Goal: Task Accomplishment & Management: Use online tool/utility

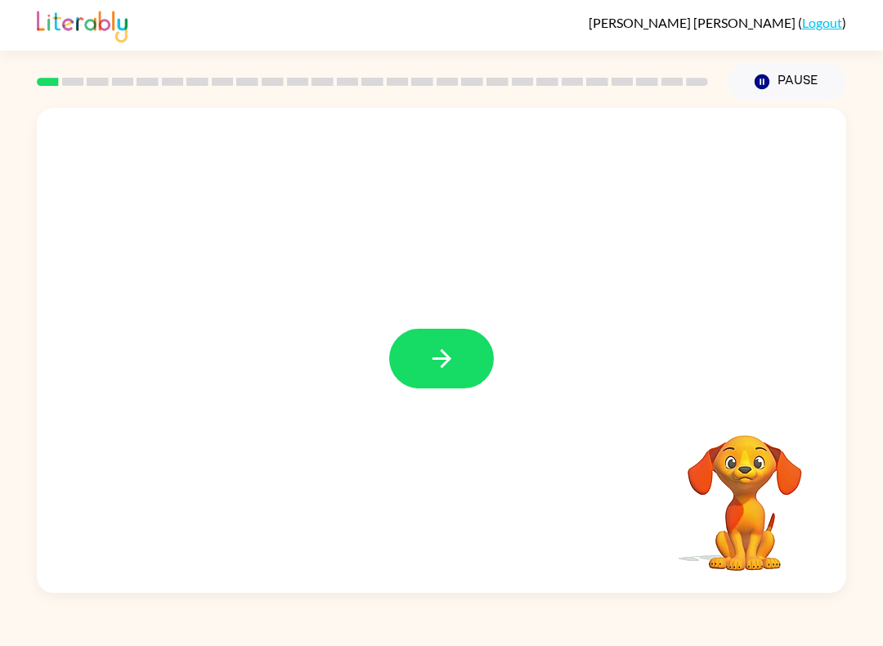
click at [418, 362] on button "button" at bounding box center [441, 358] width 105 height 60
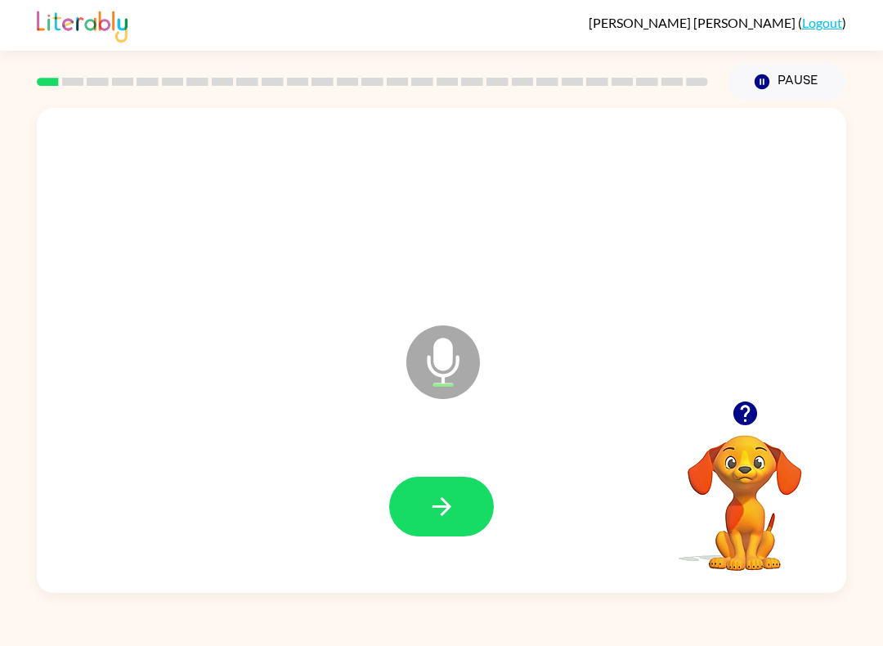
click at [489, 496] on button "button" at bounding box center [441, 506] width 105 height 60
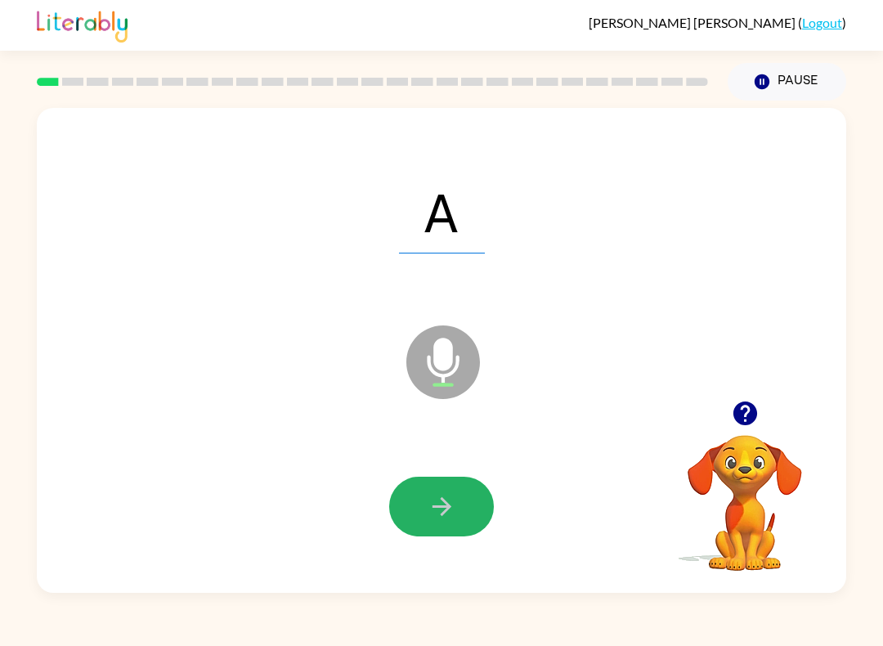
click at [486, 497] on button "button" at bounding box center [441, 506] width 105 height 60
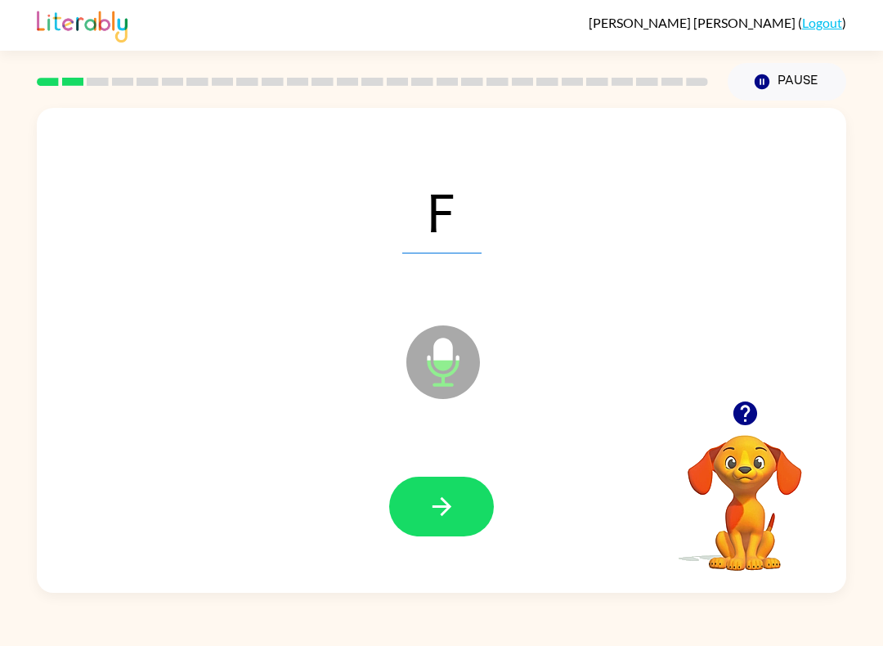
click at [471, 503] on button "button" at bounding box center [441, 506] width 105 height 60
click at [431, 503] on icon "button" at bounding box center [441, 506] width 29 height 29
click at [438, 525] on button "button" at bounding box center [441, 506] width 105 height 60
click at [404, 534] on button "button" at bounding box center [441, 506] width 105 height 60
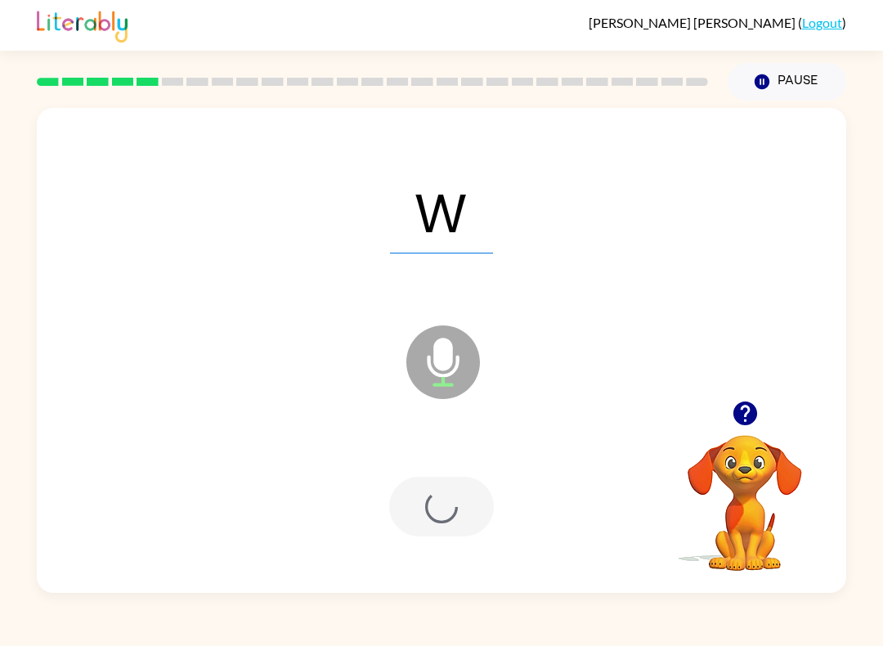
click at [413, 541] on div at bounding box center [441, 506] width 776 height 140
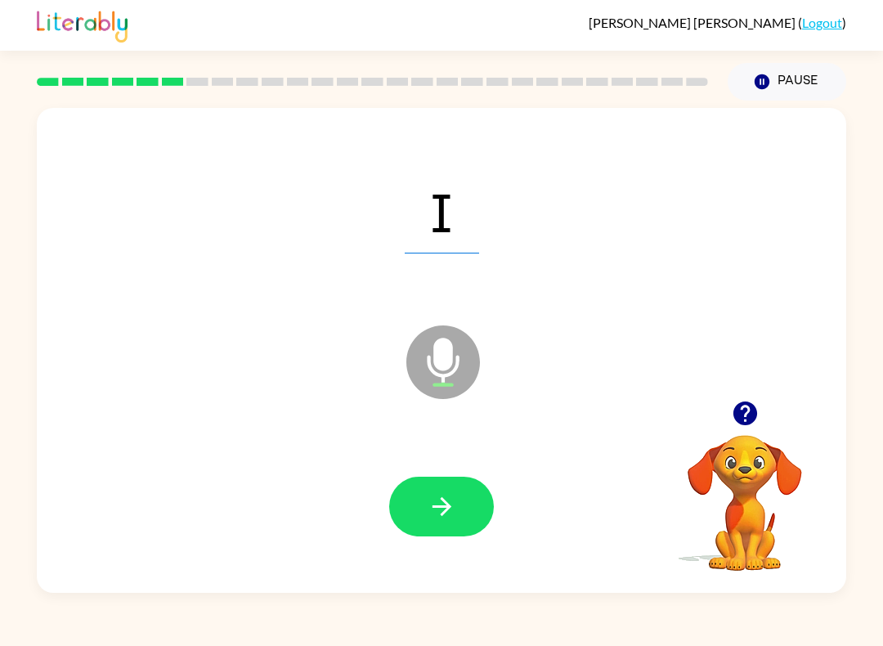
click at [480, 520] on button "button" at bounding box center [441, 506] width 105 height 60
click at [422, 549] on div at bounding box center [441, 506] width 776 height 140
click at [422, 518] on button "button" at bounding box center [441, 506] width 105 height 60
click at [427, 510] on icon "button" at bounding box center [441, 506] width 29 height 29
click at [427, 496] on icon "button" at bounding box center [441, 506] width 29 height 29
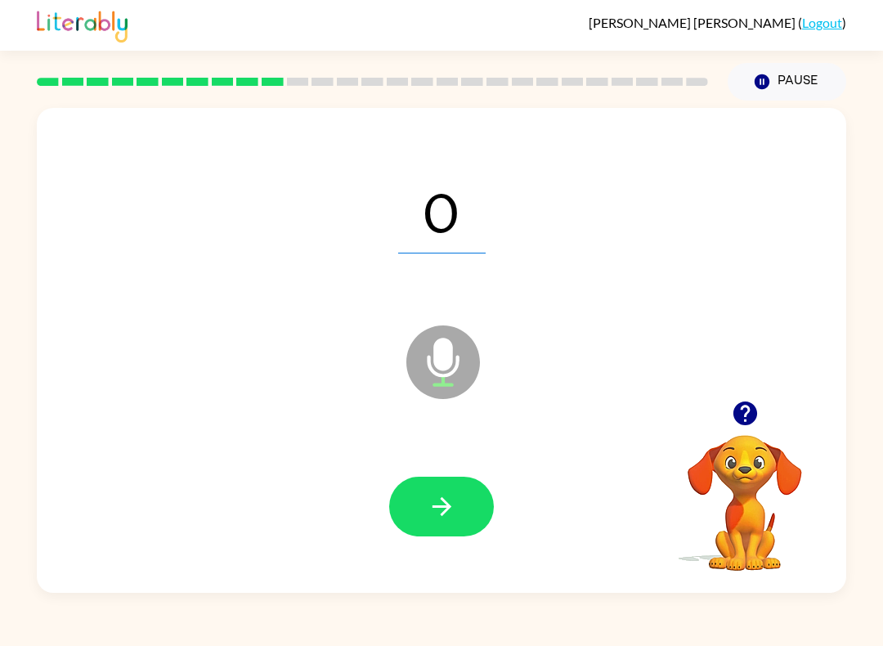
click at [435, 516] on icon "button" at bounding box center [441, 506] width 29 height 29
click at [427, 503] on icon "button" at bounding box center [441, 506] width 29 height 29
click at [443, 517] on icon "button" at bounding box center [441, 506] width 29 height 29
click at [440, 509] on icon "button" at bounding box center [441, 506] width 29 height 29
click at [444, 536] on button "button" at bounding box center [441, 506] width 105 height 60
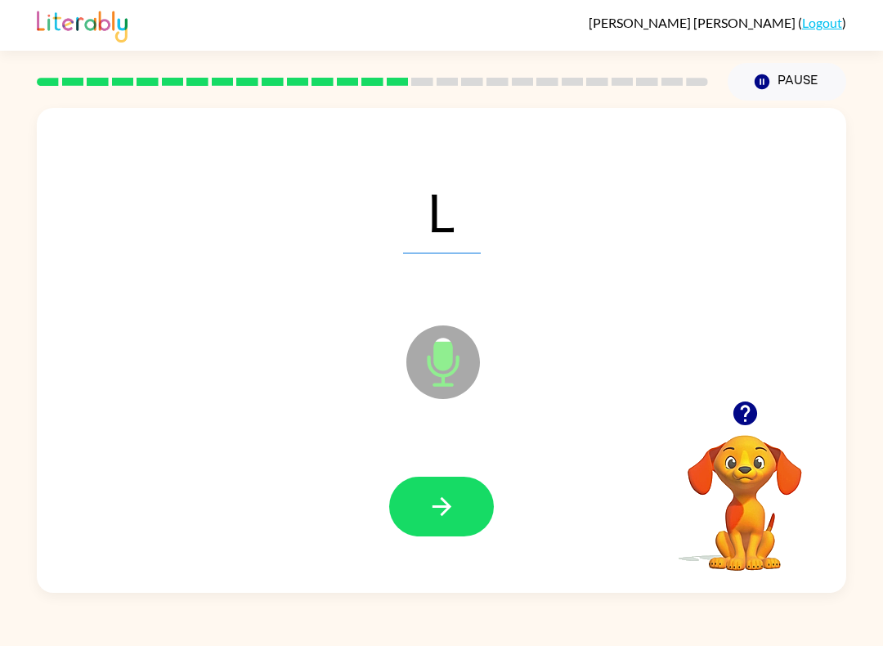
click at [448, 532] on button "button" at bounding box center [441, 506] width 105 height 60
click at [443, 510] on icon "button" at bounding box center [441, 506] width 29 height 29
click at [428, 489] on button "button" at bounding box center [441, 506] width 105 height 60
click at [439, 530] on button "button" at bounding box center [441, 506] width 105 height 60
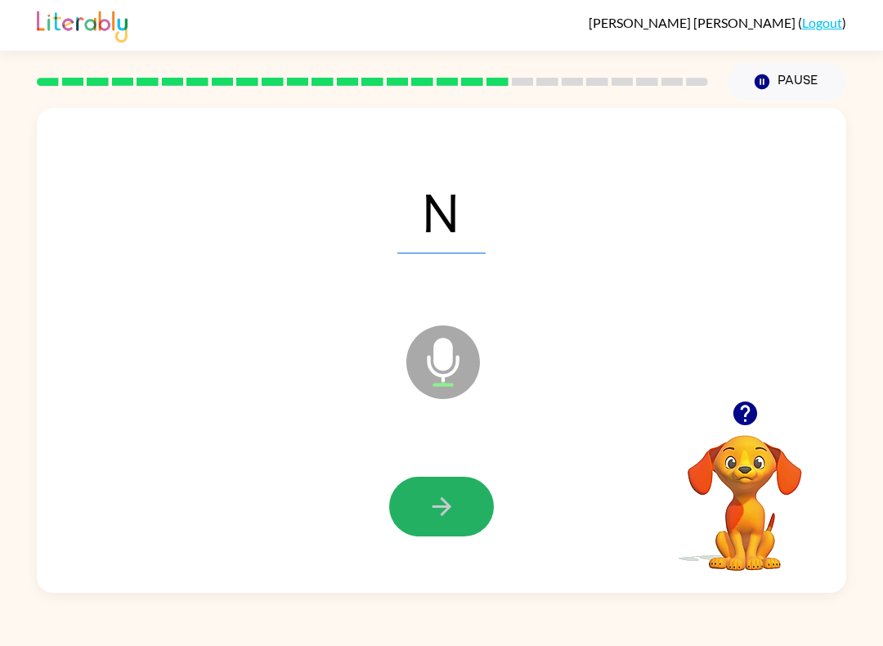
click at [445, 490] on button "button" at bounding box center [441, 506] width 105 height 60
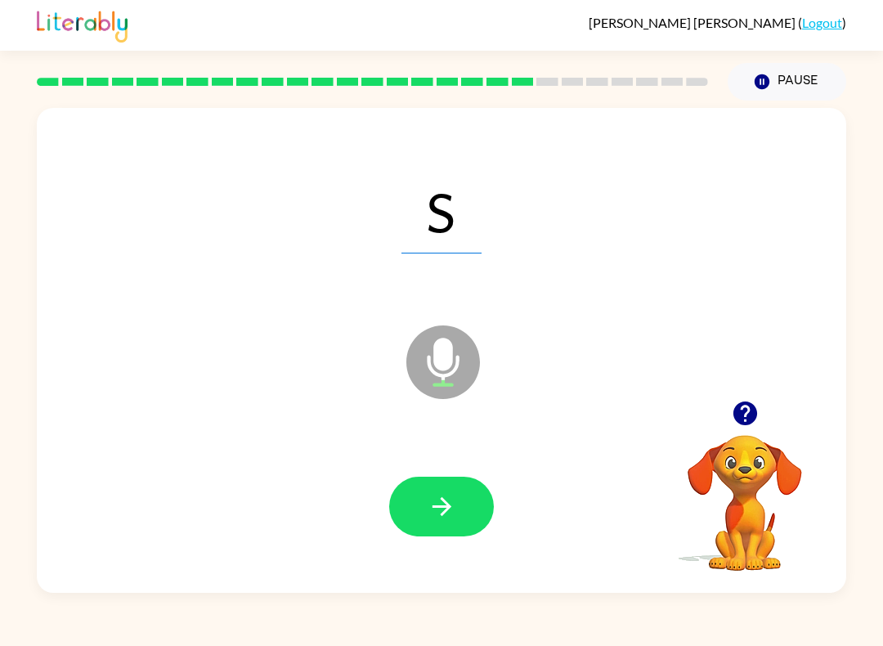
click at [436, 525] on button "button" at bounding box center [441, 506] width 105 height 60
click at [459, 505] on button "button" at bounding box center [441, 506] width 105 height 60
click at [467, 519] on button "button" at bounding box center [441, 506] width 105 height 60
click at [468, 499] on button "button" at bounding box center [441, 506] width 105 height 60
click at [486, 498] on button "button" at bounding box center [441, 506] width 105 height 60
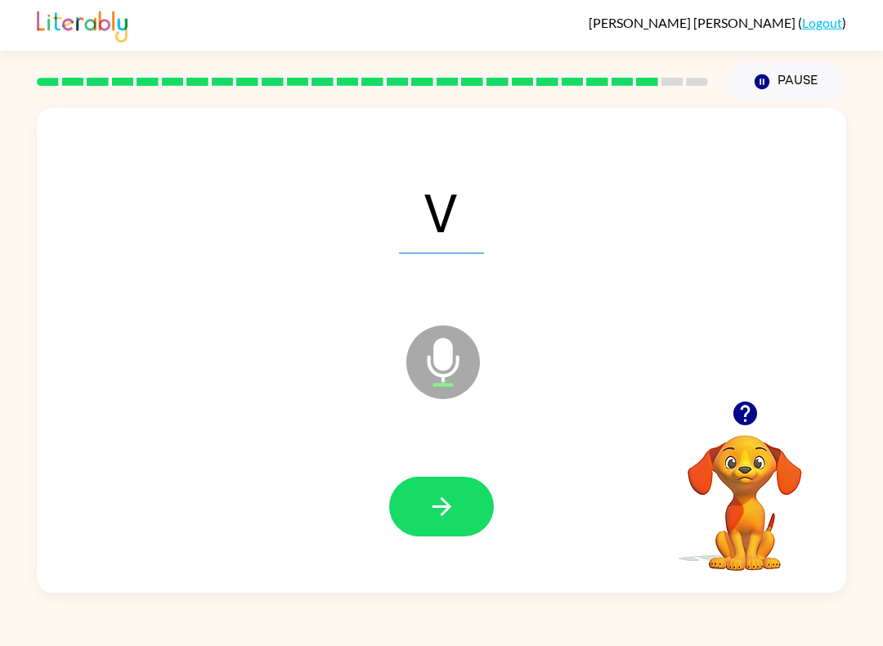
click at [467, 497] on button "button" at bounding box center [441, 506] width 105 height 60
click at [473, 503] on button "button" at bounding box center [441, 506] width 105 height 60
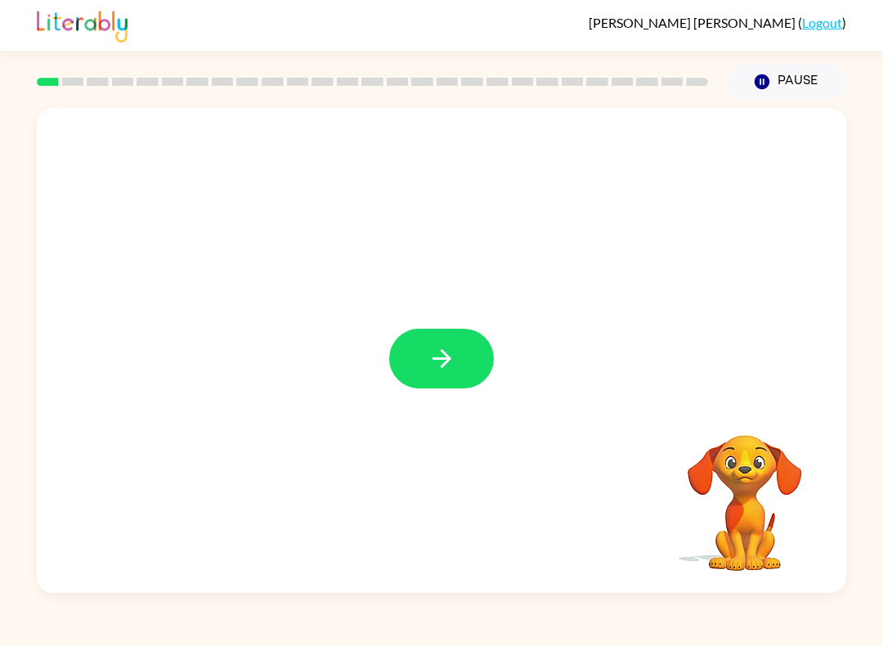
click at [434, 351] on icon "button" at bounding box center [441, 358] width 29 height 29
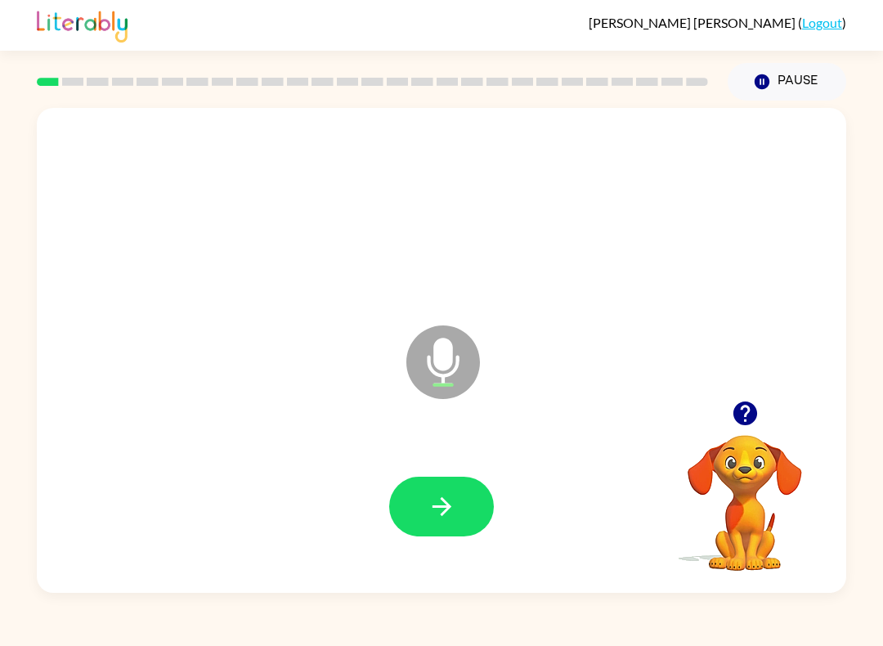
click at [414, 508] on button "button" at bounding box center [441, 506] width 105 height 60
click at [437, 508] on icon "button" at bounding box center [441, 506] width 29 height 29
click at [440, 516] on icon "button" at bounding box center [441, 506] width 29 height 29
click at [435, 517] on icon "button" at bounding box center [441, 506] width 29 height 29
click at [446, 498] on icon "button" at bounding box center [441, 506] width 29 height 29
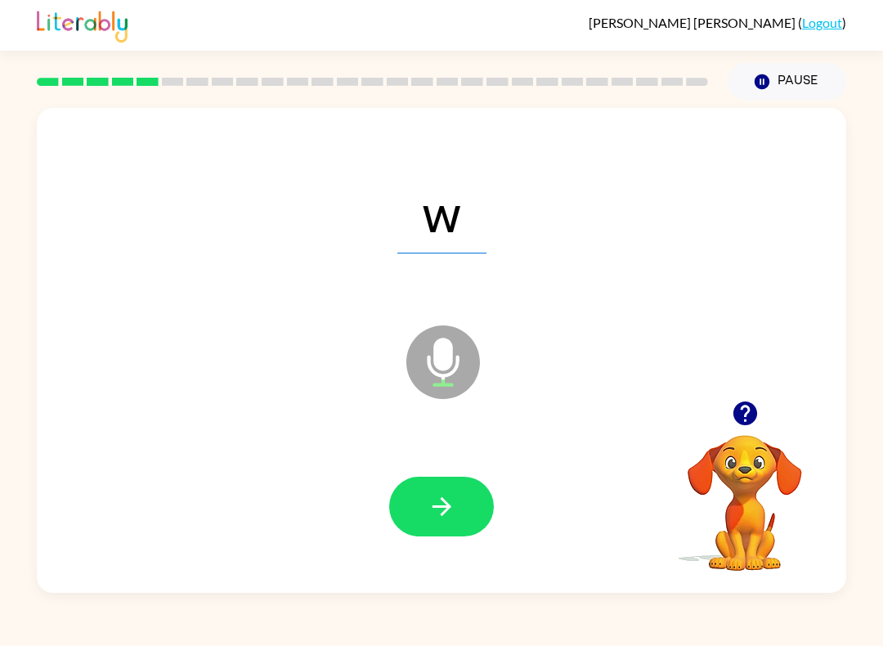
click at [443, 507] on icon "button" at bounding box center [440, 506] width 19 height 19
click at [453, 503] on icon "button" at bounding box center [441, 506] width 29 height 29
click at [434, 515] on icon "button" at bounding box center [441, 506] width 29 height 29
click at [401, 508] on button "button" at bounding box center [441, 506] width 105 height 60
click at [429, 497] on icon "button" at bounding box center [441, 506] width 29 height 29
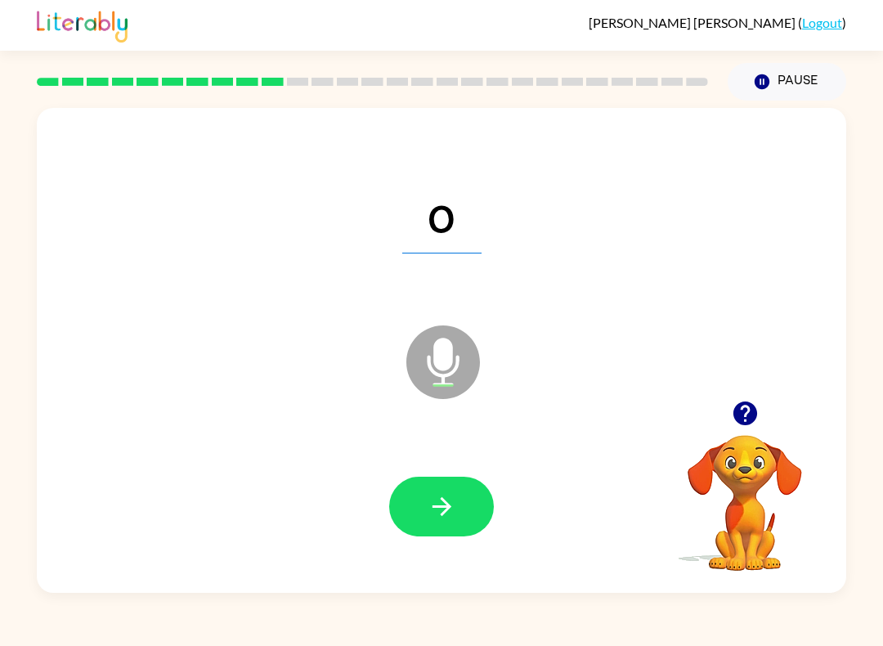
click at [467, 511] on button "button" at bounding box center [441, 506] width 105 height 60
click at [459, 500] on button "button" at bounding box center [441, 506] width 105 height 60
click at [414, 517] on button "button" at bounding box center [441, 506] width 105 height 60
click at [452, 535] on button "button" at bounding box center [441, 506] width 105 height 60
click at [436, 507] on icon "button" at bounding box center [440, 506] width 19 height 19
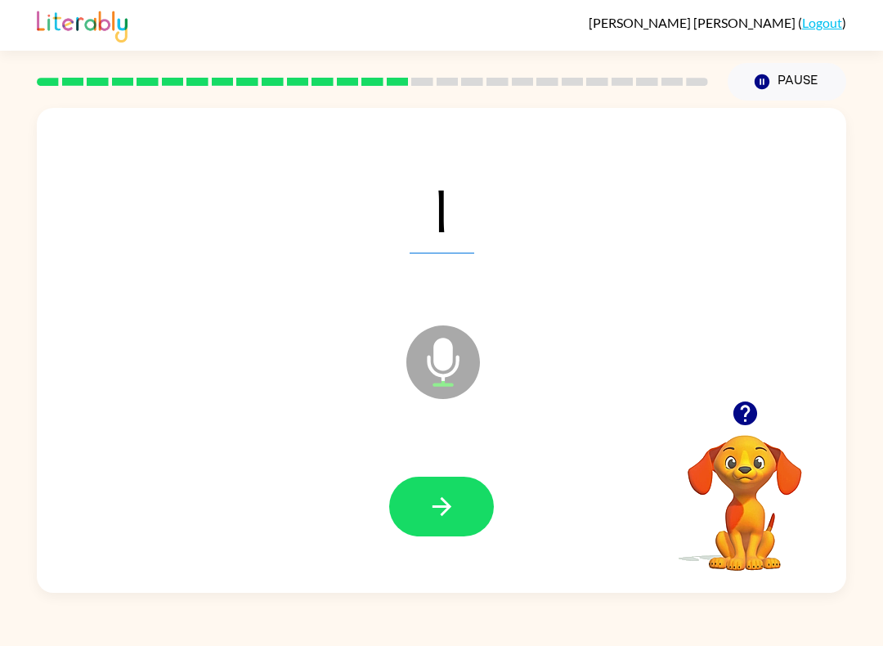
click at [452, 471] on div at bounding box center [441, 506] width 776 height 140
click at [452, 470] on div at bounding box center [441, 506] width 776 height 140
click at [464, 500] on button "button" at bounding box center [441, 506] width 105 height 60
click at [421, 484] on button "button" at bounding box center [441, 506] width 105 height 60
click at [438, 498] on icon "button" at bounding box center [441, 506] width 29 height 29
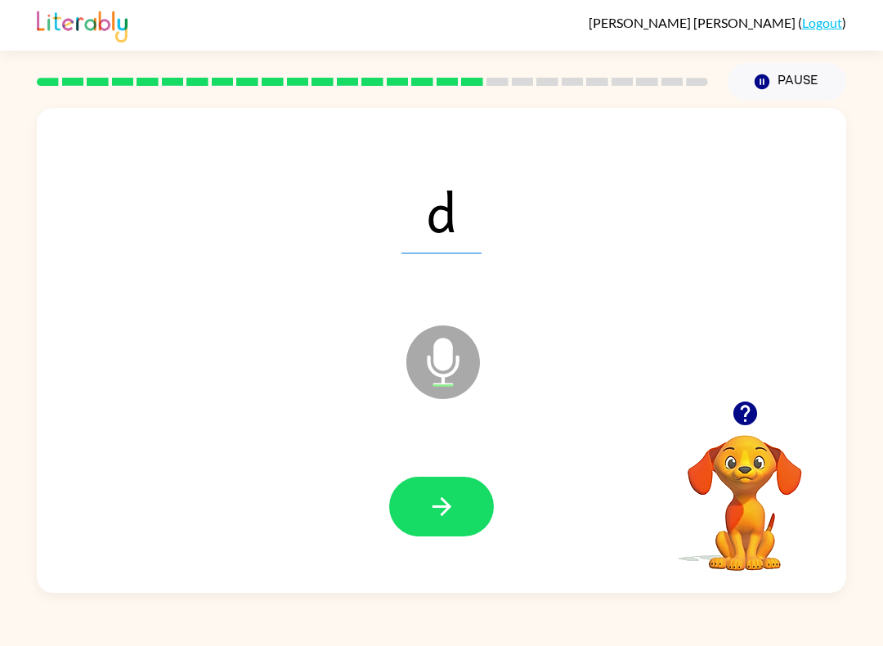
click at [436, 516] on icon "button" at bounding box center [441, 506] width 29 height 29
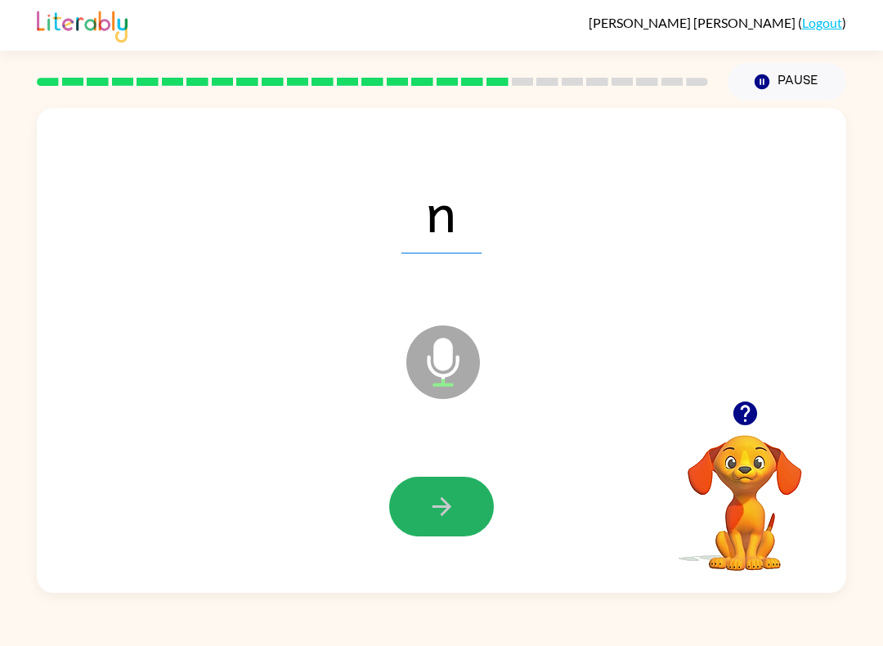
click at [453, 525] on button "button" at bounding box center [441, 506] width 105 height 60
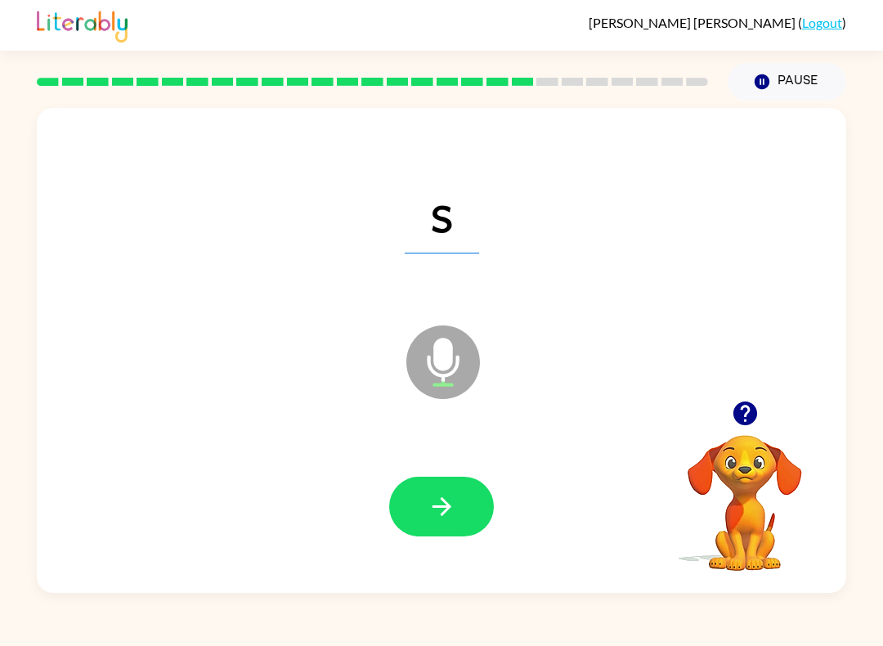
click at [424, 516] on button "button" at bounding box center [441, 506] width 105 height 60
click at [442, 529] on button "button" at bounding box center [441, 506] width 105 height 60
click at [444, 508] on icon "button" at bounding box center [441, 506] width 29 height 29
click at [463, 518] on button "button" at bounding box center [441, 506] width 105 height 60
click at [436, 486] on button "button" at bounding box center [441, 506] width 105 height 60
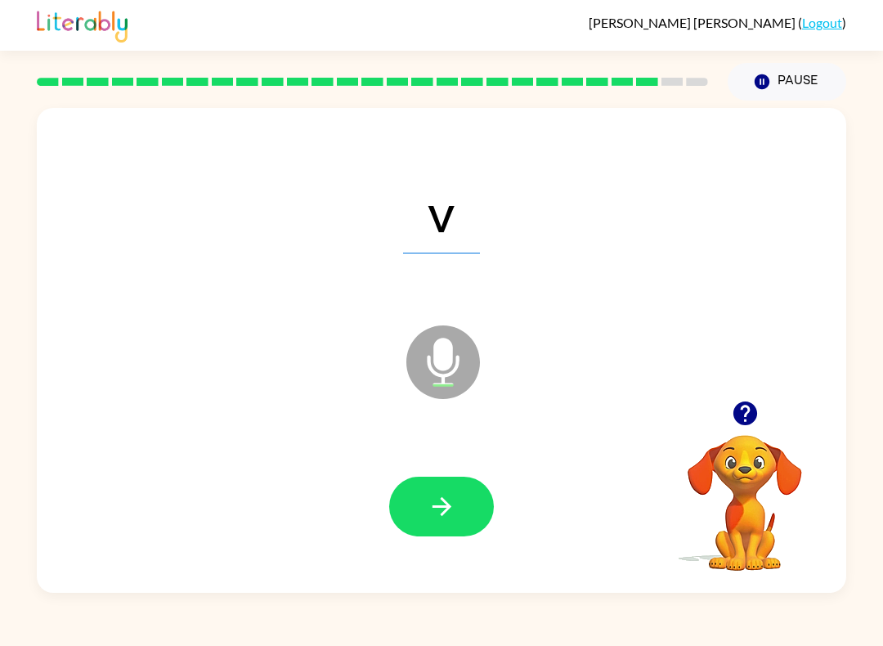
click at [441, 511] on icon "button" at bounding box center [441, 506] width 29 height 29
click at [453, 498] on icon "button" at bounding box center [441, 506] width 29 height 29
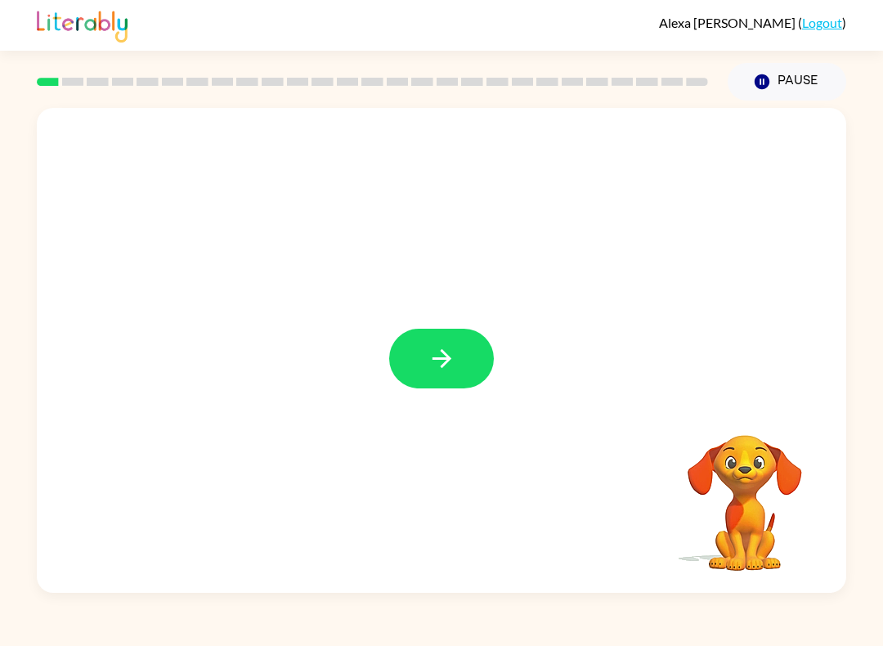
click at [417, 373] on button "button" at bounding box center [441, 358] width 105 height 60
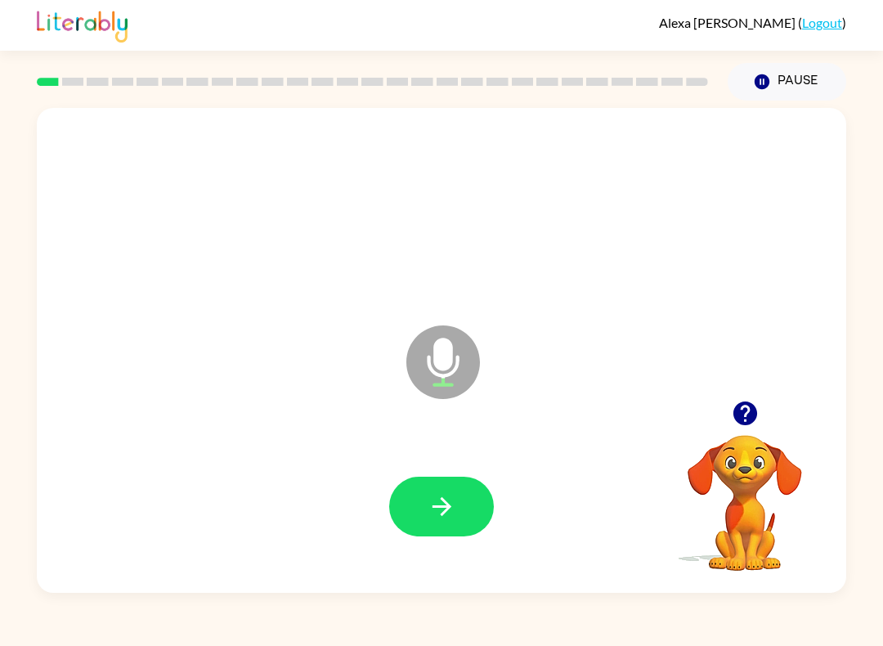
click at [454, 513] on icon "button" at bounding box center [441, 506] width 29 height 29
click at [446, 498] on icon "button" at bounding box center [441, 506] width 29 height 29
click at [456, 512] on button "button" at bounding box center [441, 506] width 105 height 60
click at [445, 518] on icon "button" at bounding box center [441, 506] width 29 height 29
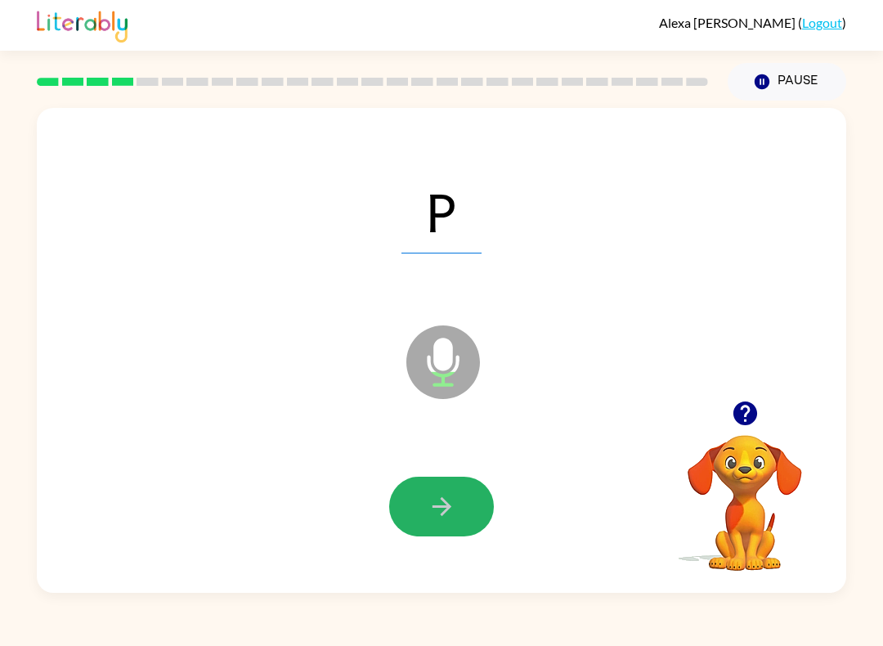
click at [454, 515] on icon "button" at bounding box center [441, 506] width 29 height 29
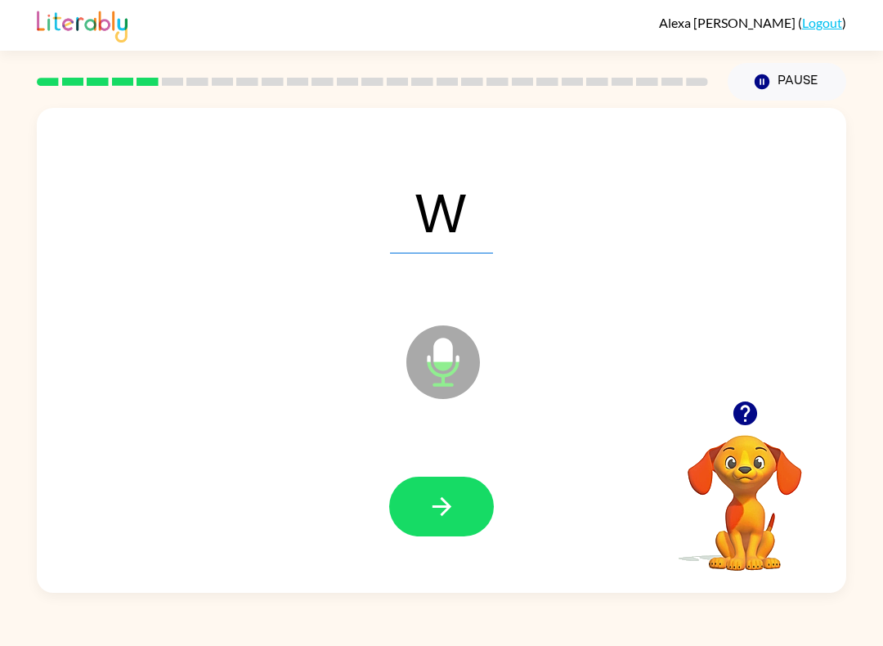
click at [450, 516] on icon "button" at bounding box center [441, 506] width 29 height 29
click at [451, 503] on icon "button" at bounding box center [441, 506] width 29 height 29
click at [443, 519] on icon "button" at bounding box center [441, 506] width 29 height 29
click at [449, 504] on icon "button" at bounding box center [441, 506] width 29 height 29
click at [457, 510] on button "button" at bounding box center [441, 506] width 105 height 60
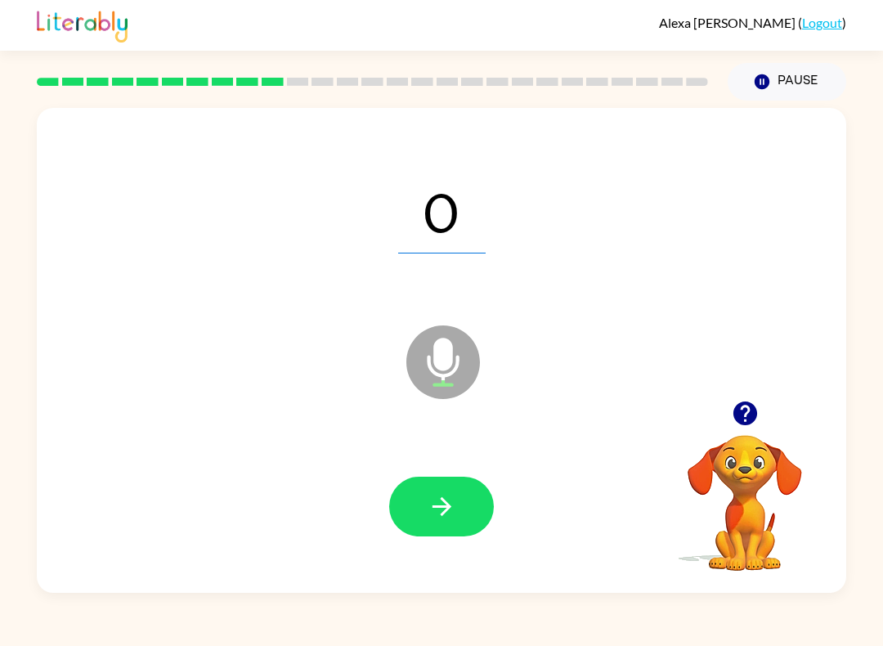
click at [433, 513] on icon "button" at bounding box center [441, 506] width 29 height 29
click at [437, 505] on icon "button" at bounding box center [441, 506] width 29 height 29
click at [441, 512] on icon "button" at bounding box center [441, 506] width 29 height 29
click at [433, 512] on icon "button" at bounding box center [441, 506] width 29 height 29
click at [422, 516] on button "button" at bounding box center [441, 506] width 105 height 60
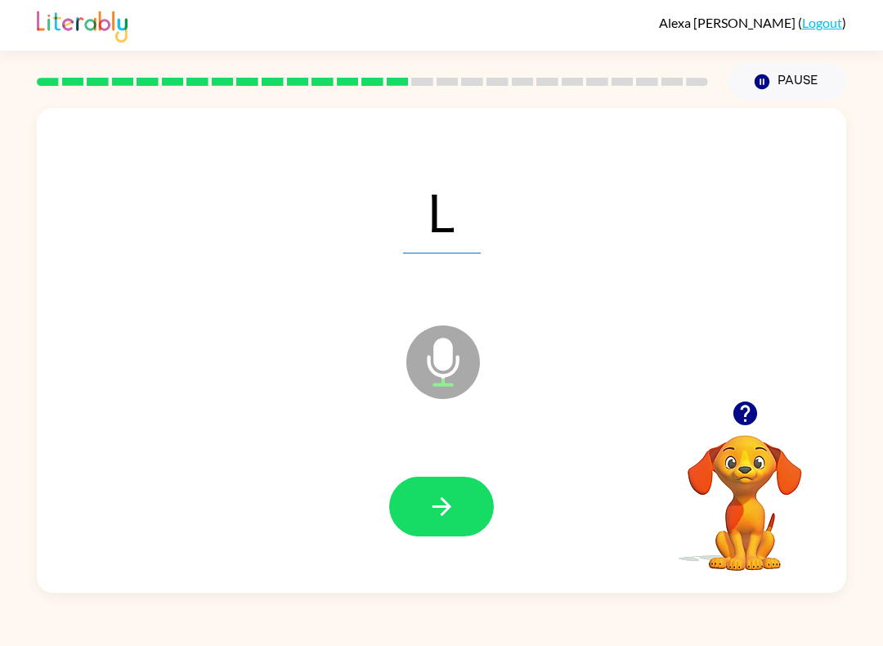
click at [414, 485] on button "button" at bounding box center [441, 506] width 105 height 60
click at [449, 485] on button "button" at bounding box center [441, 506] width 105 height 60
click at [409, 513] on button "button" at bounding box center [441, 506] width 105 height 60
click at [421, 513] on button "button" at bounding box center [441, 506] width 105 height 60
click at [445, 516] on icon "button" at bounding box center [441, 506] width 29 height 29
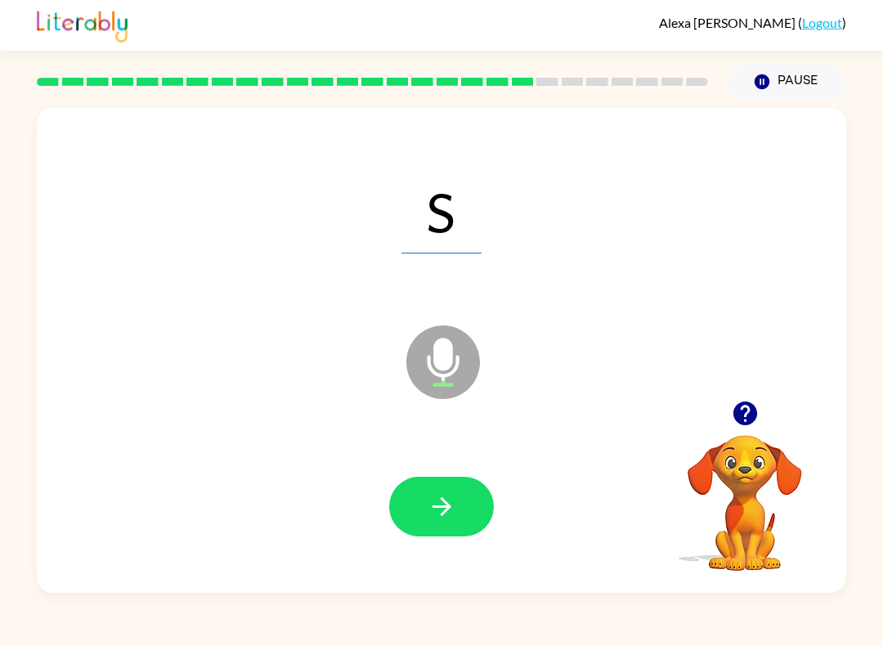
click at [417, 511] on button "button" at bounding box center [441, 506] width 105 height 60
click at [409, 503] on button "button" at bounding box center [441, 506] width 105 height 60
click at [426, 494] on button "button" at bounding box center [441, 506] width 105 height 60
click at [453, 509] on icon "button" at bounding box center [441, 506] width 29 height 29
click at [481, 529] on button "button" at bounding box center [441, 506] width 105 height 60
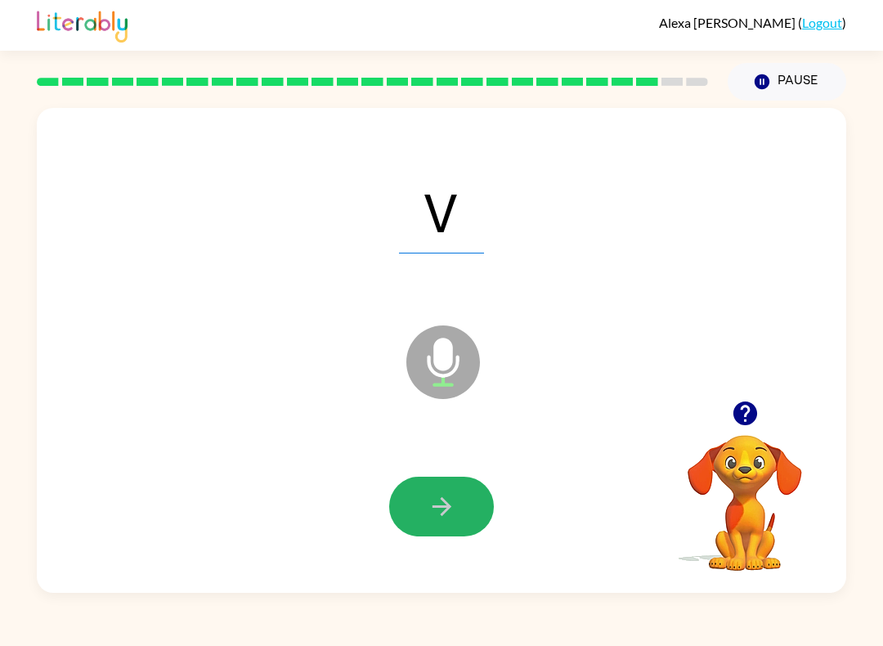
click at [419, 482] on button "button" at bounding box center [441, 506] width 105 height 60
click at [453, 486] on button "button" at bounding box center [441, 506] width 105 height 60
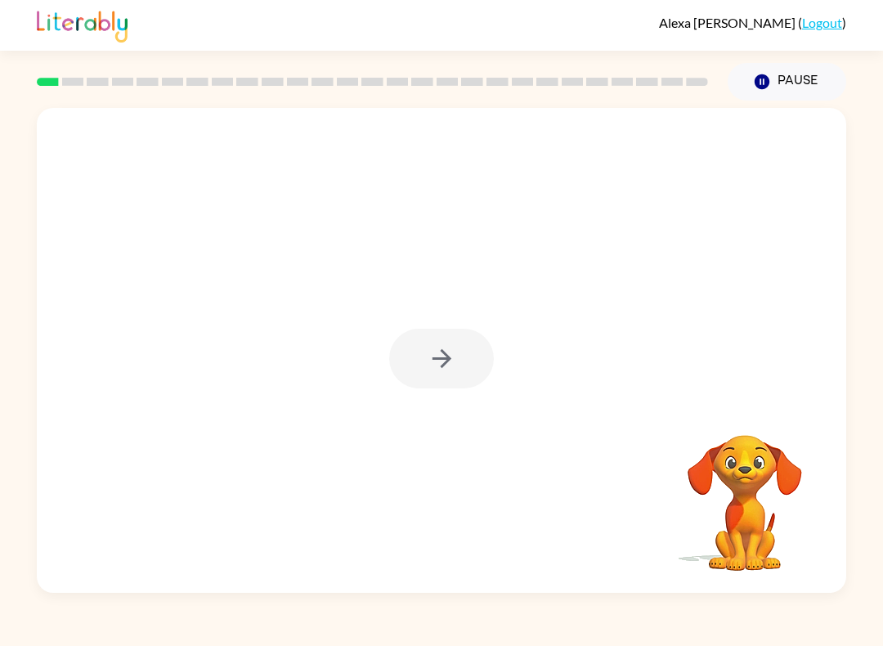
click at [791, 92] on button "Pause Pause" at bounding box center [786, 82] width 118 height 38
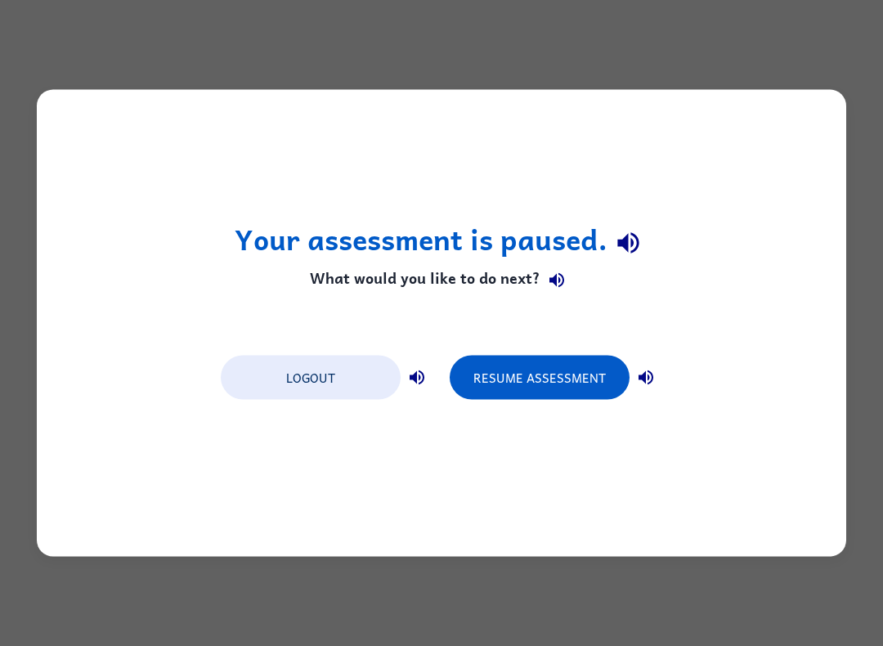
click at [569, 375] on button "Resume Assessment" at bounding box center [539, 377] width 180 height 44
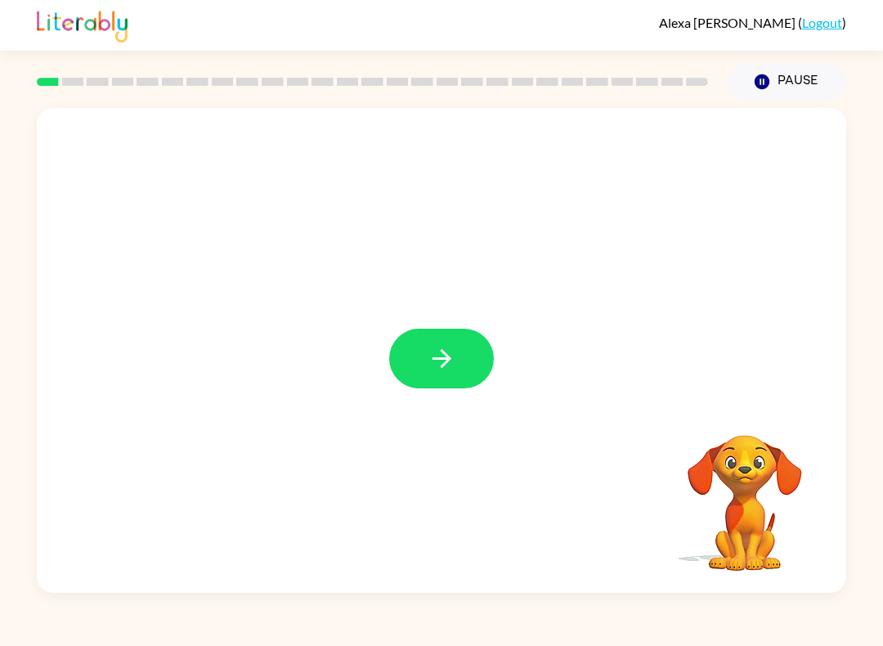
click at [386, 369] on div at bounding box center [441, 350] width 809 height 485
click at [413, 372] on button "button" at bounding box center [441, 358] width 105 height 60
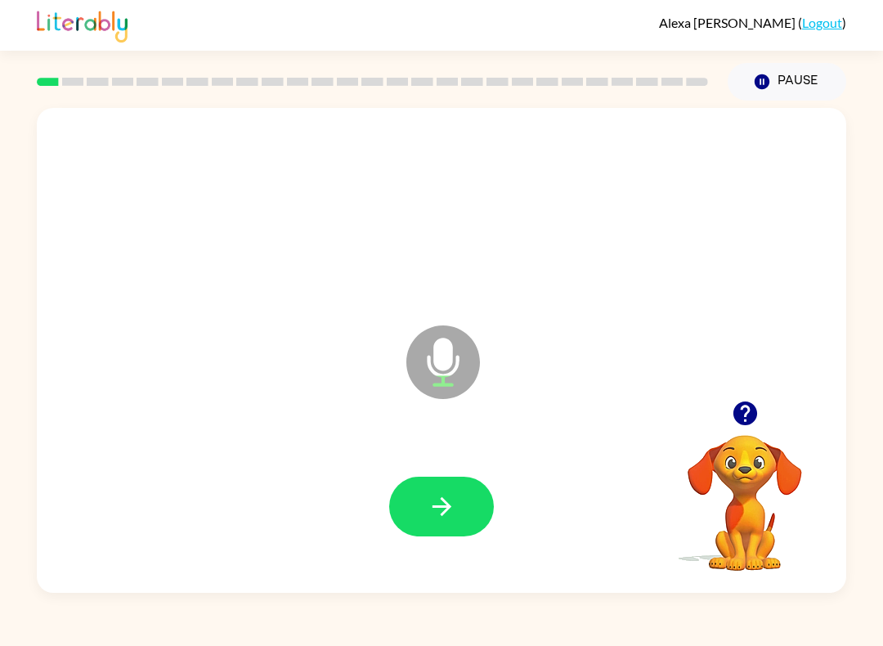
click at [433, 503] on icon "button" at bounding box center [441, 506] width 29 height 29
click at [428, 499] on icon "button" at bounding box center [441, 506] width 29 height 29
click at [454, 488] on button "button" at bounding box center [441, 506] width 105 height 60
click at [430, 520] on icon "button" at bounding box center [441, 506] width 29 height 29
click at [418, 530] on button "button" at bounding box center [441, 506] width 105 height 60
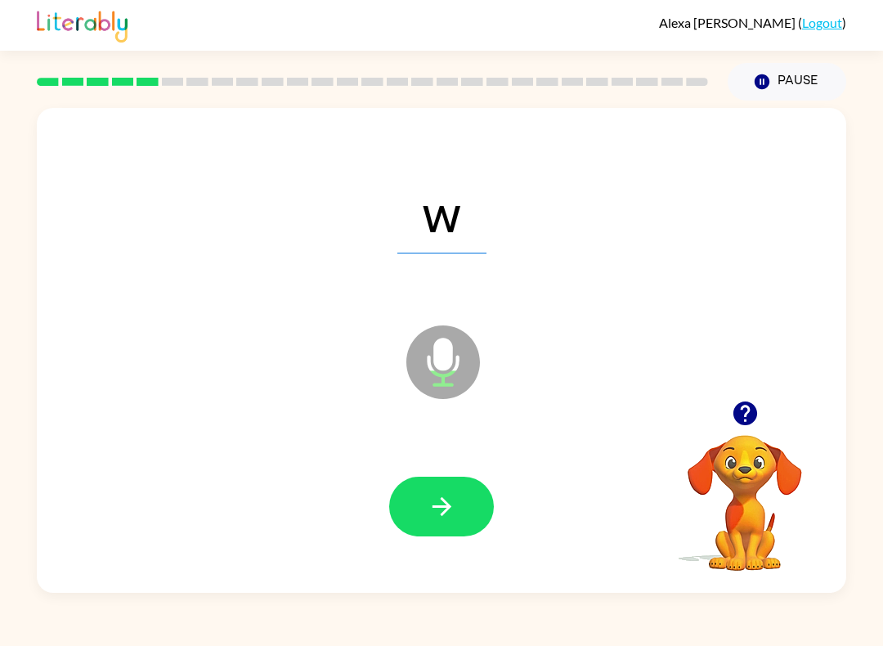
click at [775, 90] on button "Pause Pause" at bounding box center [786, 82] width 118 height 38
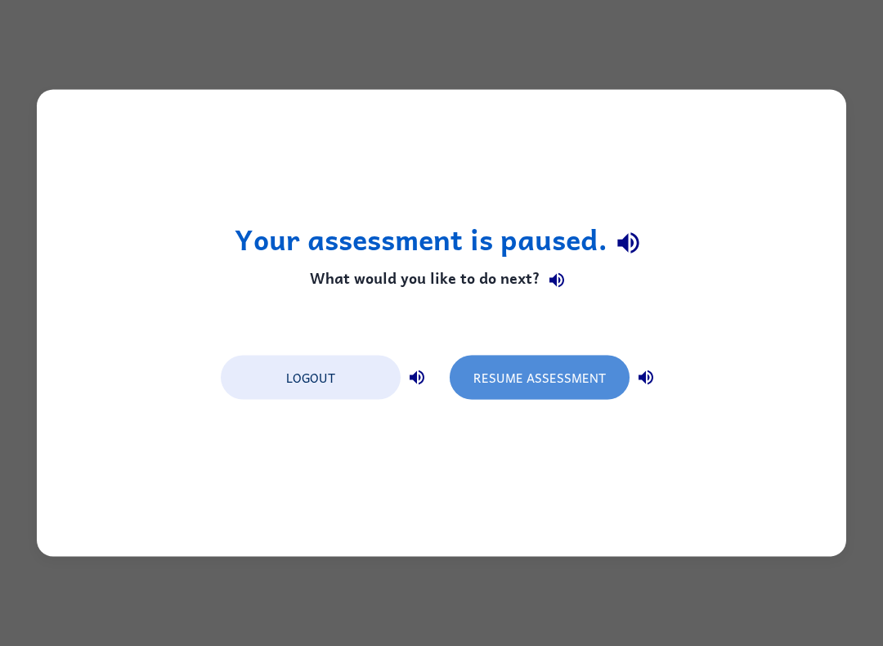
click at [579, 389] on button "Resume Assessment" at bounding box center [539, 377] width 180 height 44
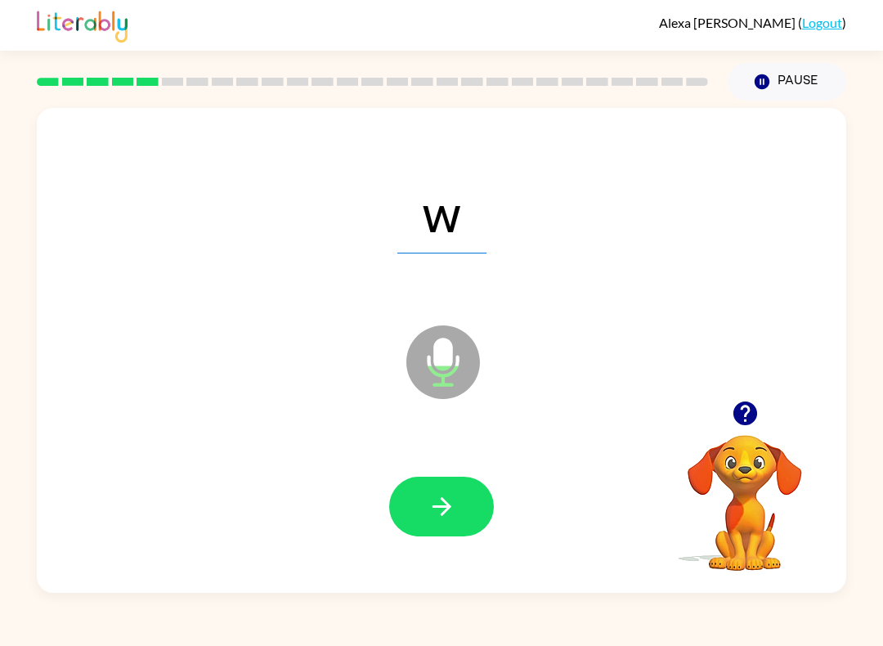
click at [452, 509] on icon "button" at bounding box center [441, 506] width 29 height 29
click at [448, 479] on button "button" at bounding box center [441, 506] width 105 height 60
click at [450, 508] on icon "button" at bounding box center [441, 506] width 29 height 29
click at [483, 527] on button "button" at bounding box center [441, 506] width 105 height 60
click at [447, 506] on icon "button" at bounding box center [440, 506] width 19 height 19
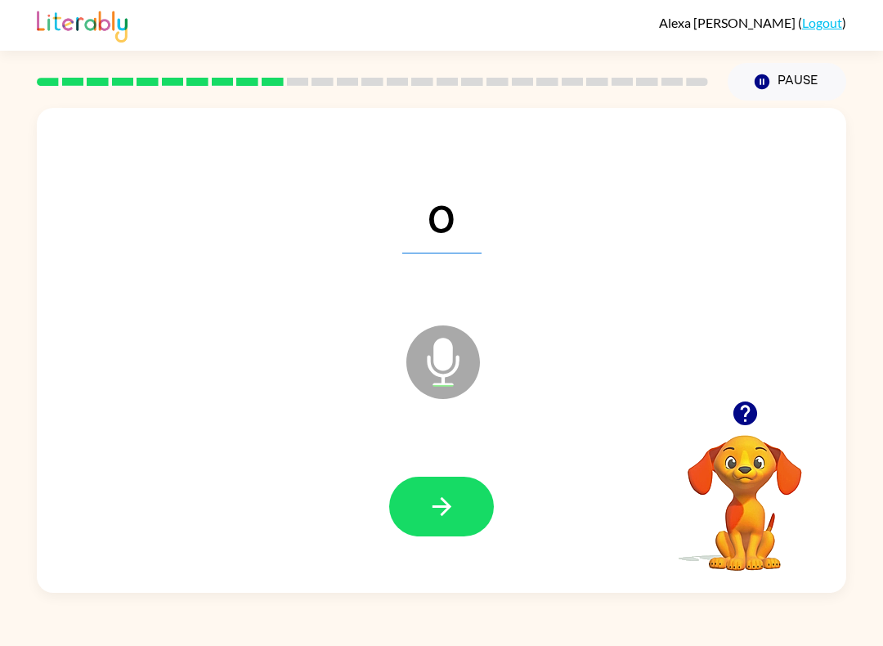
click at [478, 530] on button "button" at bounding box center [441, 506] width 105 height 60
click at [463, 491] on div at bounding box center [441, 506] width 105 height 60
click at [432, 522] on button "button" at bounding box center [441, 506] width 105 height 60
click at [459, 501] on button "button" at bounding box center [441, 506] width 105 height 60
click at [465, 507] on button "button" at bounding box center [441, 506] width 105 height 60
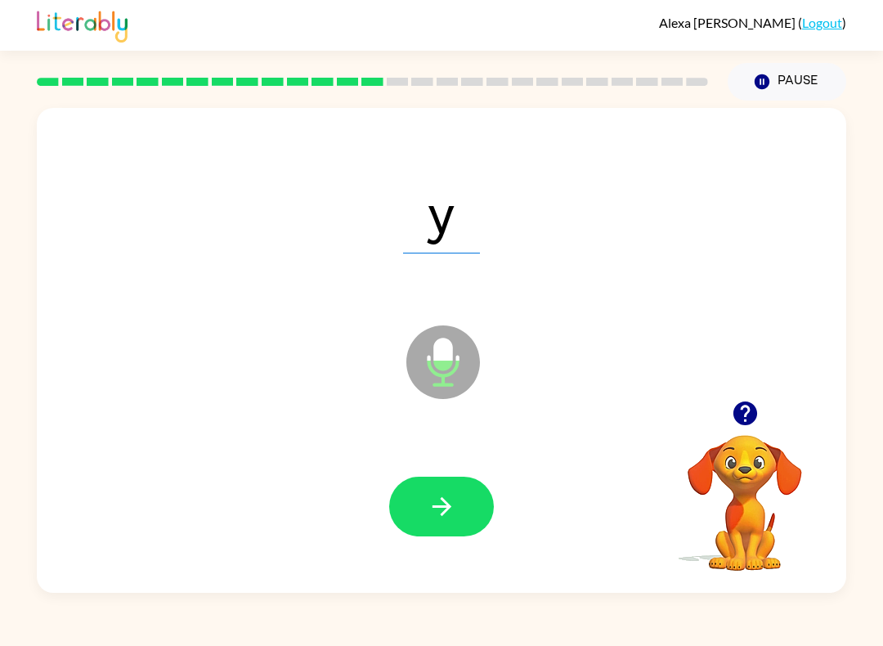
click at [458, 503] on button "button" at bounding box center [441, 506] width 105 height 60
click at [437, 482] on button "button" at bounding box center [441, 506] width 105 height 60
click at [472, 505] on button "button" at bounding box center [441, 506] width 105 height 60
click at [482, 490] on button "button" at bounding box center [441, 506] width 105 height 60
click at [474, 525] on button "button" at bounding box center [441, 506] width 105 height 60
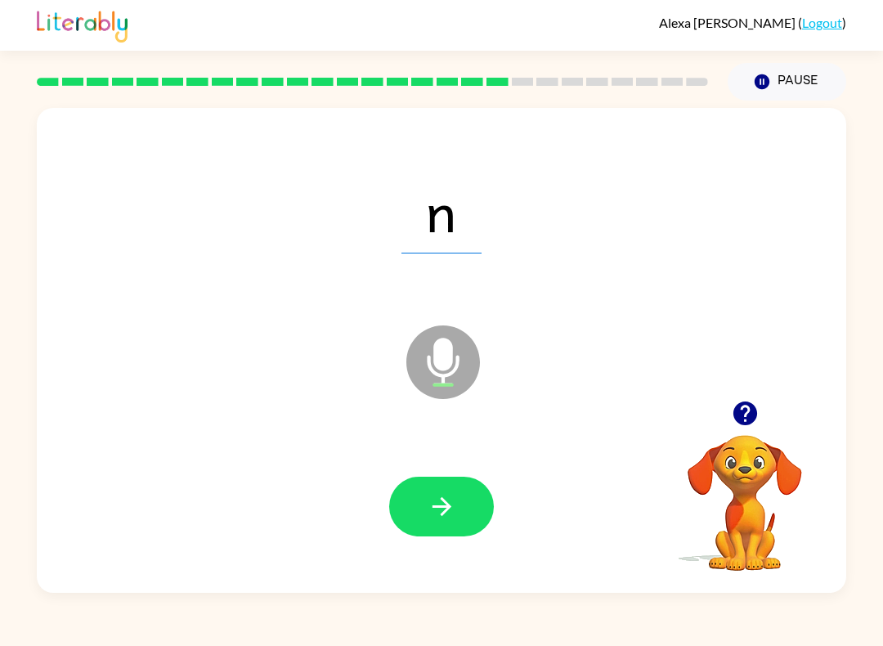
click at [475, 479] on button "button" at bounding box center [441, 506] width 105 height 60
click at [444, 518] on icon "button" at bounding box center [441, 506] width 29 height 29
click at [462, 485] on button "button" at bounding box center [441, 506] width 105 height 60
click at [470, 503] on button "button" at bounding box center [441, 506] width 105 height 60
click at [405, 533] on button "button" at bounding box center [441, 506] width 105 height 60
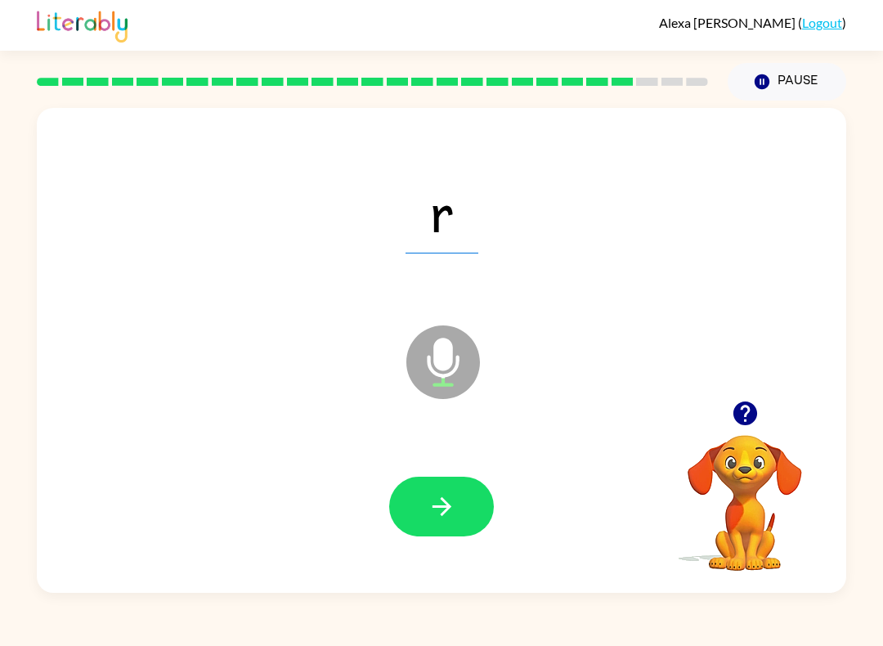
click at [492, 486] on div at bounding box center [441, 506] width 105 height 60
click at [466, 525] on button "button" at bounding box center [441, 506] width 105 height 60
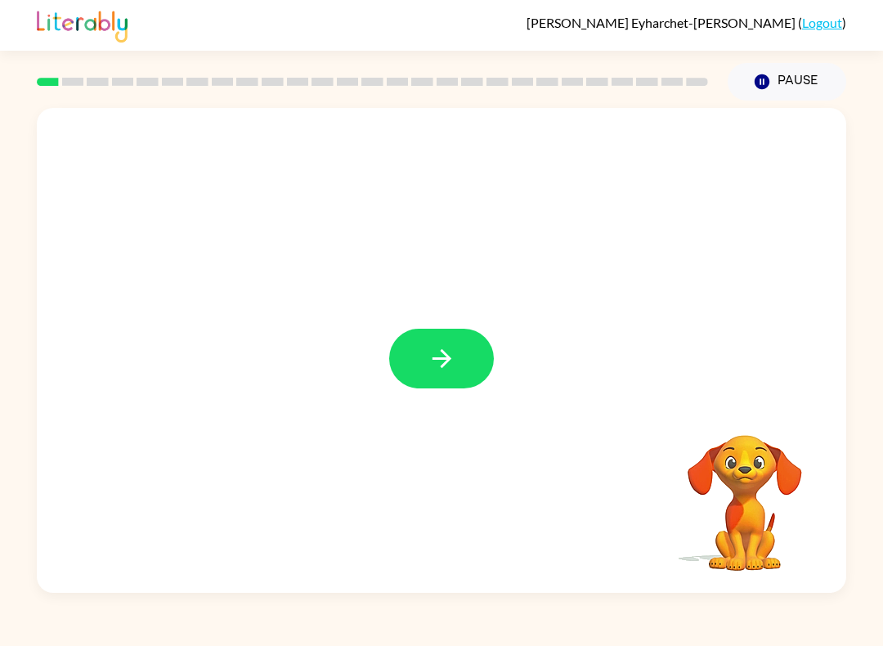
click at [434, 366] on icon "button" at bounding box center [441, 358] width 29 height 29
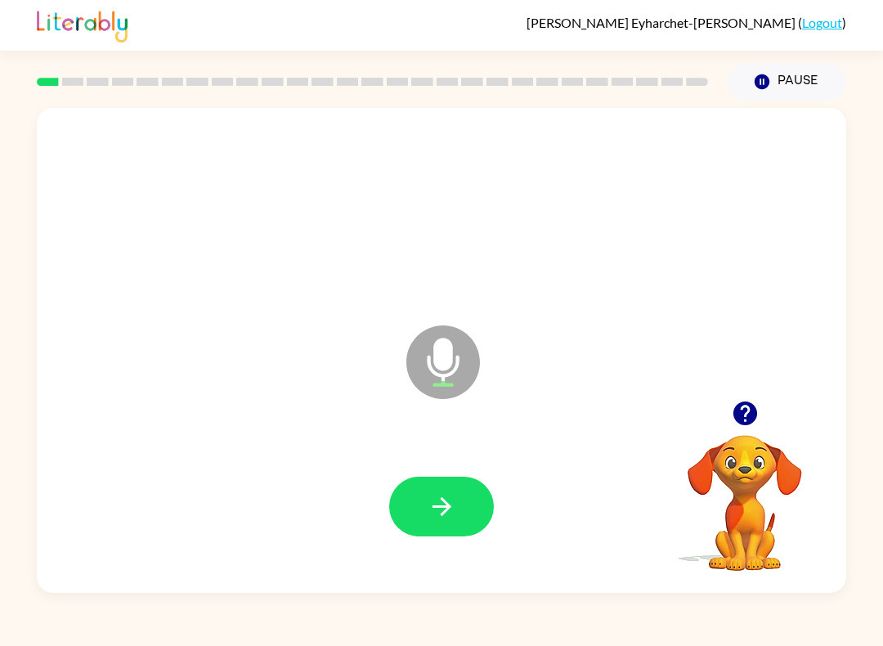
click at [451, 512] on icon "button" at bounding box center [441, 506] width 29 height 29
click at [463, 512] on button "button" at bounding box center [441, 506] width 105 height 60
click at [445, 525] on button "button" at bounding box center [441, 506] width 105 height 60
click at [412, 500] on button "button" at bounding box center [441, 506] width 105 height 60
click at [445, 521] on button "button" at bounding box center [441, 506] width 105 height 60
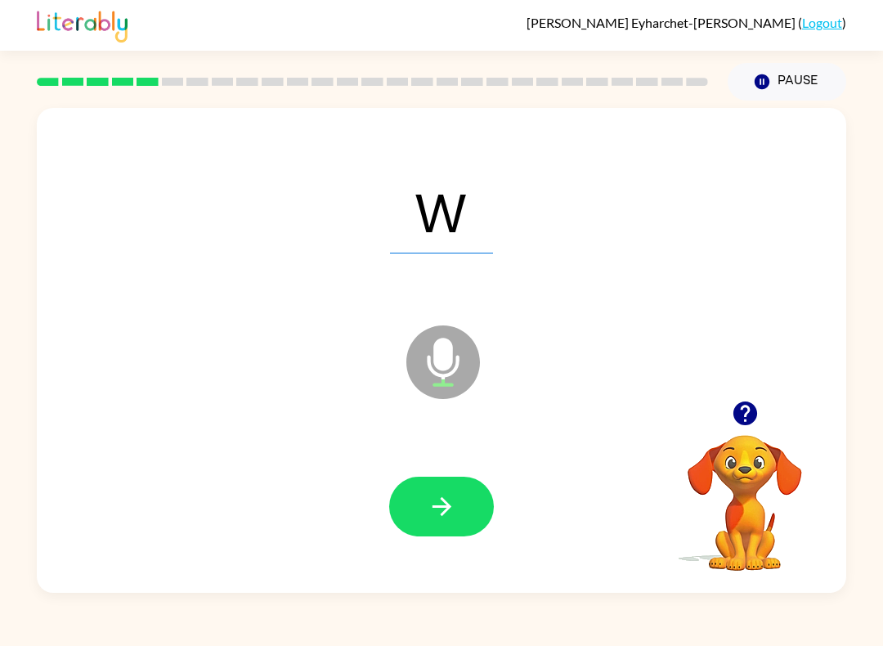
click at [442, 507] on icon "button" at bounding box center [440, 506] width 19 height 19
click at [446, 515] on icon "button" at bounding box center [441, 506] width 29 height 29
click at [449, 513] on icon "button" at bounding box center [441, 506] width 29 height 29
click at [431, 516] on icon "button" at bounding box center [441, 506] width 29 height 29
click at [438, 512] on icon "button" at bounding box center [441, 506] width 29 height 29
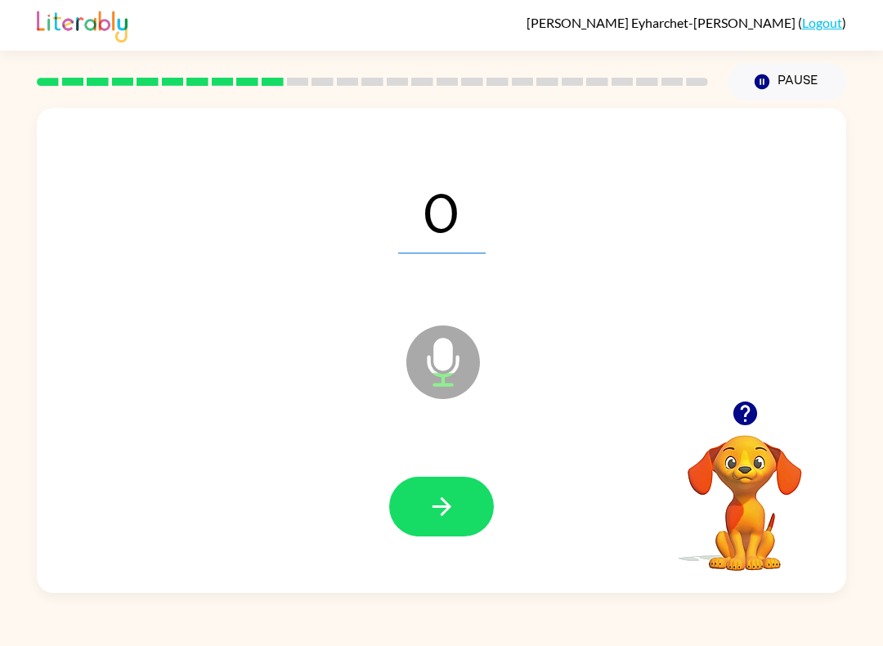
click at [421, 504] on button "button" at bounding box center [441, 506] width 105 height 60
click at [445, 516] on icon "button" at bounding box center [441, 506] width 29 height 29
click at [438, 536] on button "button" at bounding box center [441, 506] width 105 height 60
click at [428, 511] on icon "button" at bounding box center [441, 506] width 29 height 29
click at [438, 510] on icon "button" at bounding box center [441, 506] width 29 height 29
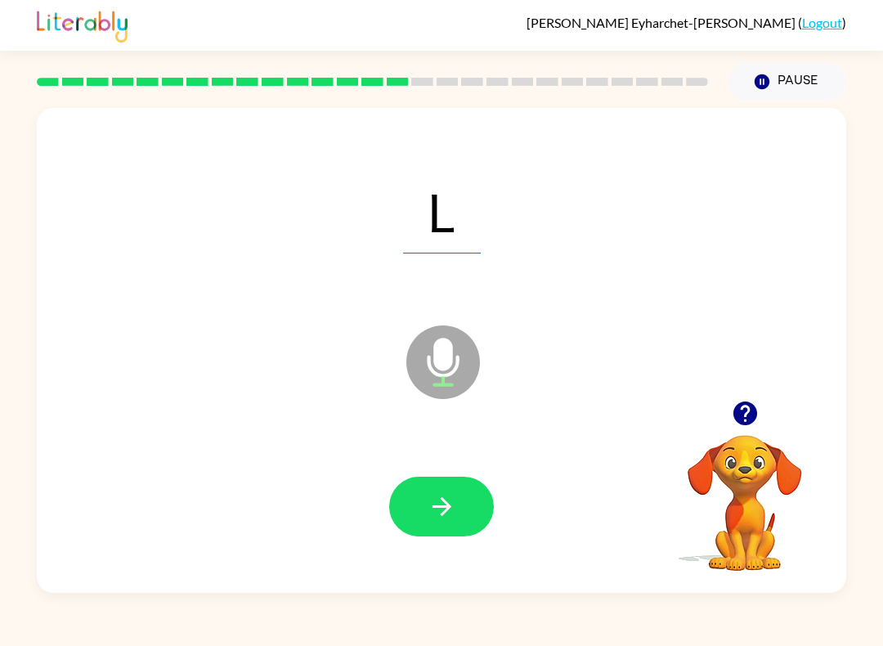
click at [415, 505] on button "button" at bounding box center [441, 506] width 105 height 60
click at [417, 525] on button "button" at bounding box center [441, 506] width 105 height 60
click at [397, 525] on button "button" at bounding box center [441, 506] width 105 height 60
click at [420, 508] on button "button" at bounding box center [441, 506] width 105 height 60
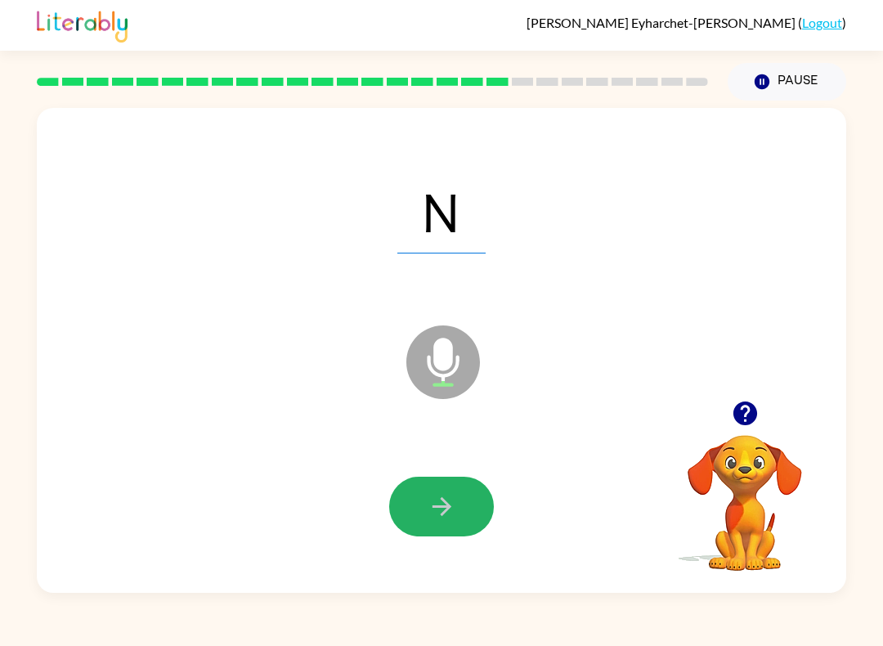
click at [415, 501] on button "button" at bounding box center [441, 506] width 105 height 60
click at [407, 503] on button "button" at bounding box center [441, 506] width 105 height 60
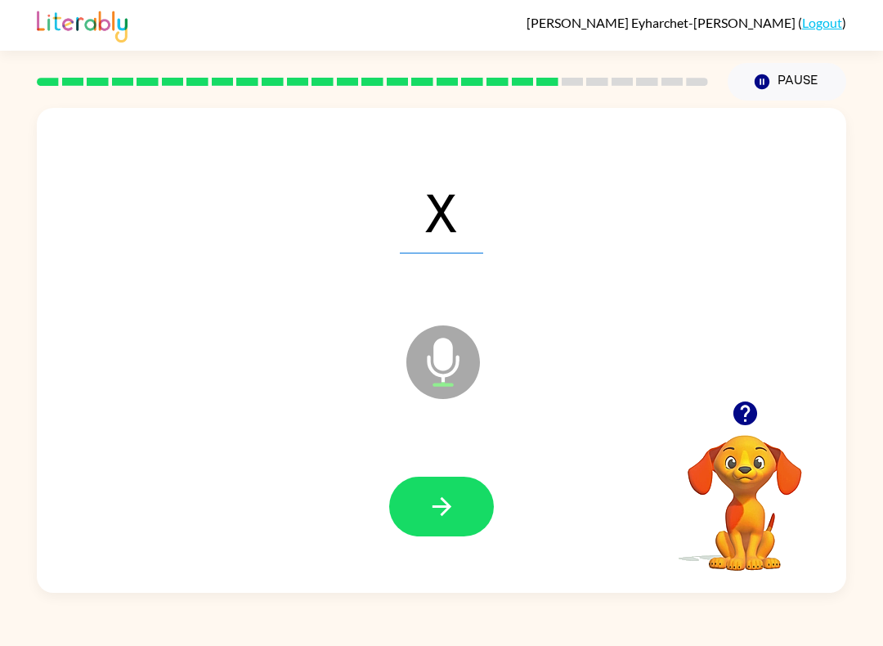
click at [423, 527] on button "button" at bounding box center [441, 506] width 105 height 60
click at [426, 520] on button "button" at bounding box center [441, 506] width 105 height 60
click at [431, 512] on icon "button" at bounding box center [441, 506] width 29 height 29
click at [425, 507] on button "button" at bounding box center [441, 506] width 105 height 60
click at [428, 508] on icon "button" at bounding box center [441, 506] width 29 height 29
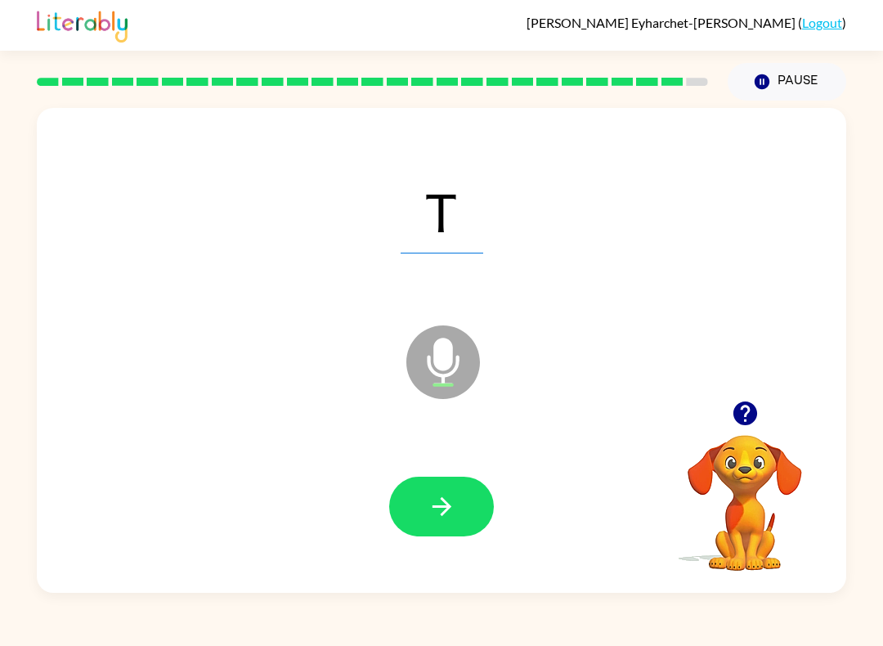
click at [442, 508] on icon "button" at bounding box center [441, 506] width 29 height 29
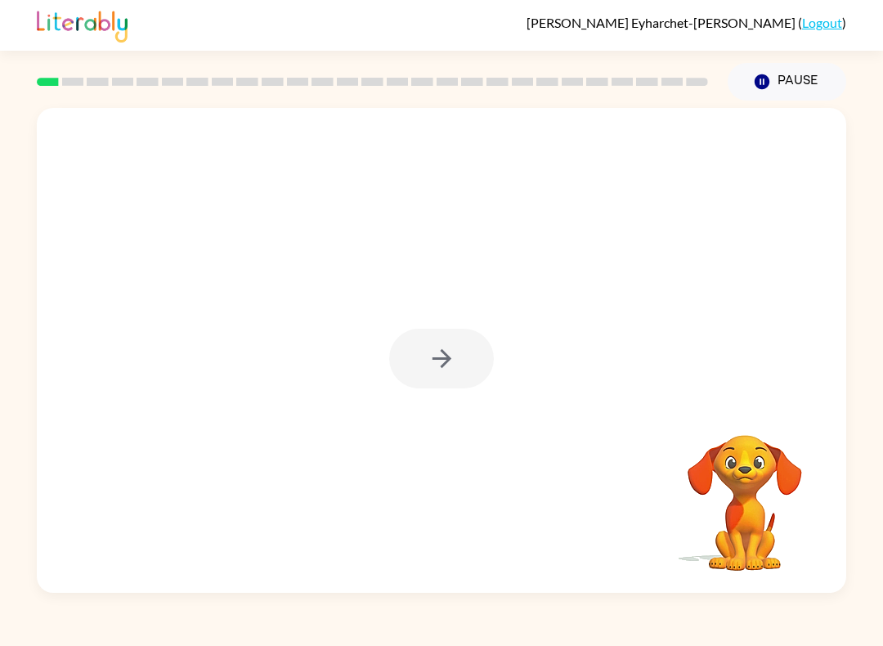
click at [463, 370] on div at bounding box center [441, 358] width 105 height 60
click at [462, 370] on div at bounding box center [441, 358] width 105 height 60
click at [459, 361] on div at bounding box center [441, 358] width 105 height 60
click at [453, 360] on div at bounding box center [441, 358] width 105 height 60
click at [460, 374] on button "button" at bounding box center [441, 358] width 105 height 60
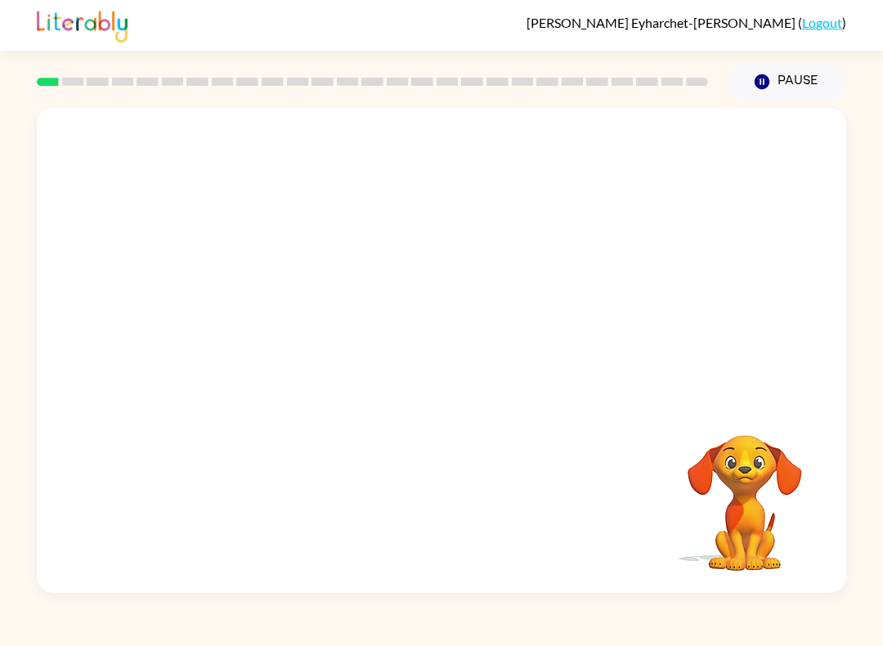
click at [460, 374] on div at bounding box center [441, 350] width 809 height 485
click at [477, 380] on div at bounding box center [441, 350] width 809 height 485
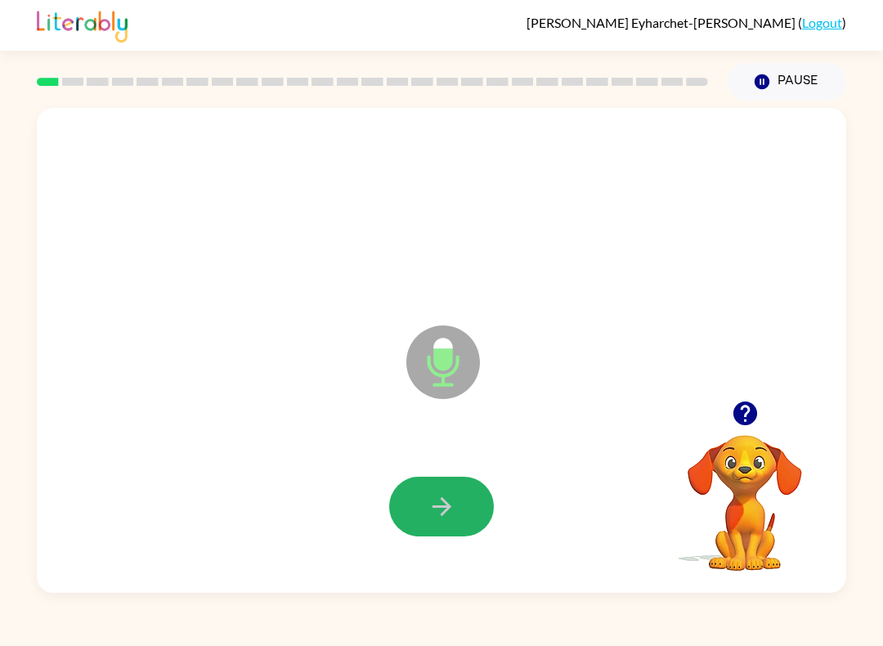
click at [455, 503] on icon "button" at bounding box center [441, 506] width 29 height 29
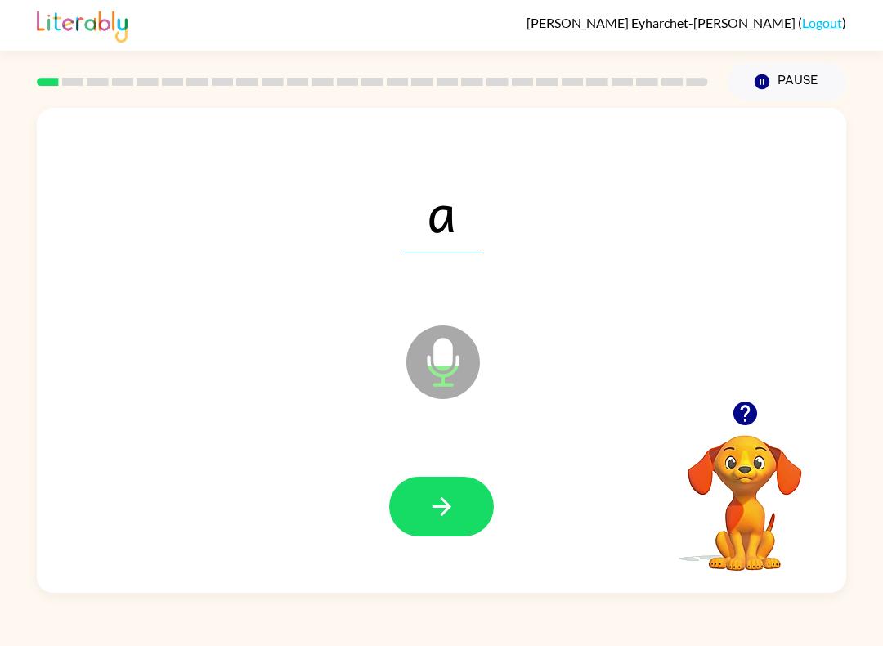
click at [431, 498] on icon "button" at bounding box center [441, 506] width 29 height 29
click at [422, 507] on button "button" at bounding box center [441, 506] width 105 height 60
click at [446, 511] on icon "button" at bounding box center [440, 506] width 19 height 19
click at [448, 506] on icon "button" at bounding box center [440, 506] width 19 height 19
click at [446, 505] on icon "button" at bounding box center [440, 506] width 19 height 19
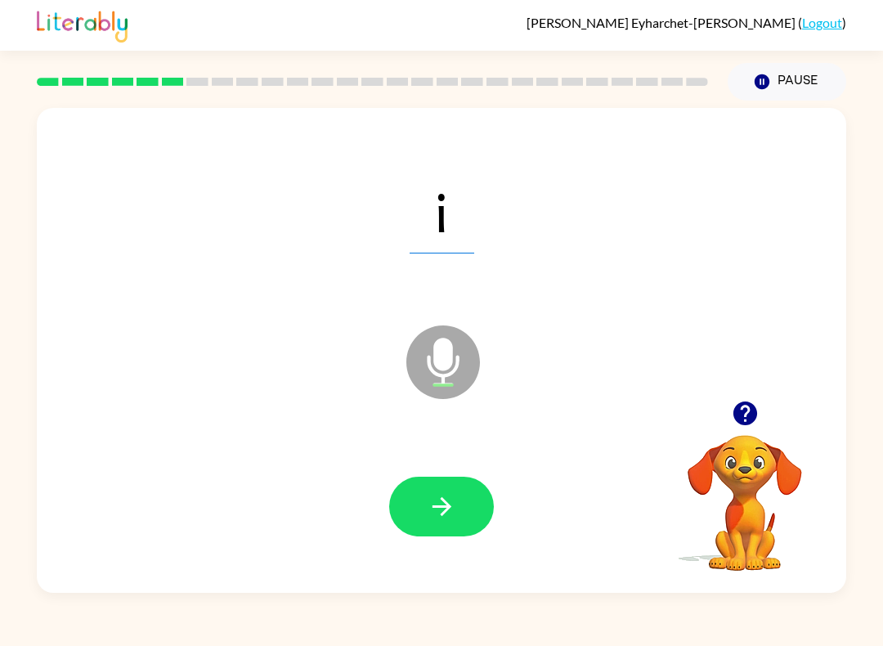
click at [454, 487] on button "button" at bounding box center [441, 506] width 105 height 60
click at [449, 511] on icon "button" at bounding box center [441, 506] width 29 height 29
click at [431, 535] on button "button" at bounding box center [441, 506] width 105 height 60
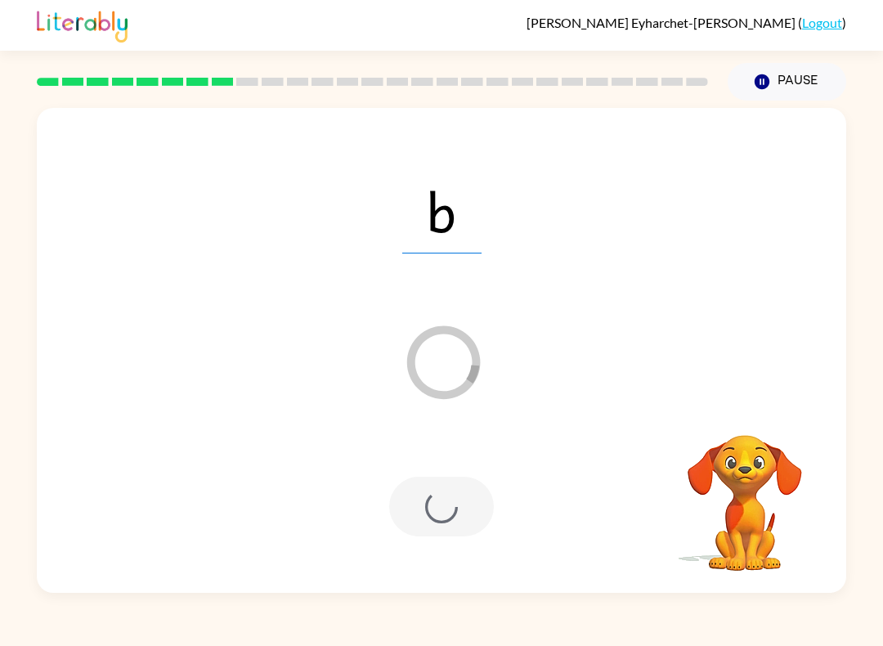
click at [784, 91] on button "Pause Pause" at bounding box center [786, 82] width 118 height 38
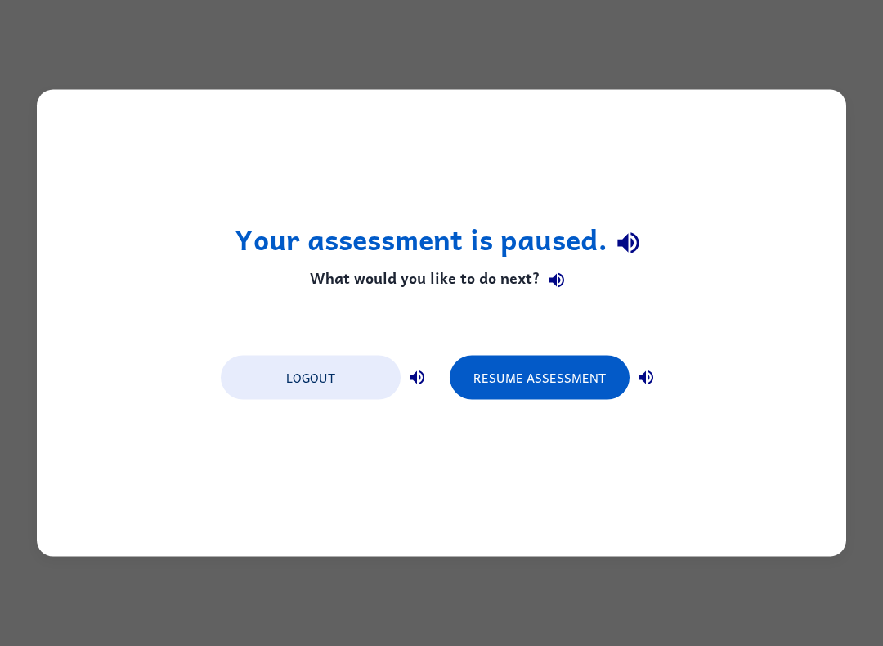
click at [549, 398] on button "Resume Assessment" at bounding box center [539, 377] width 180 height 44
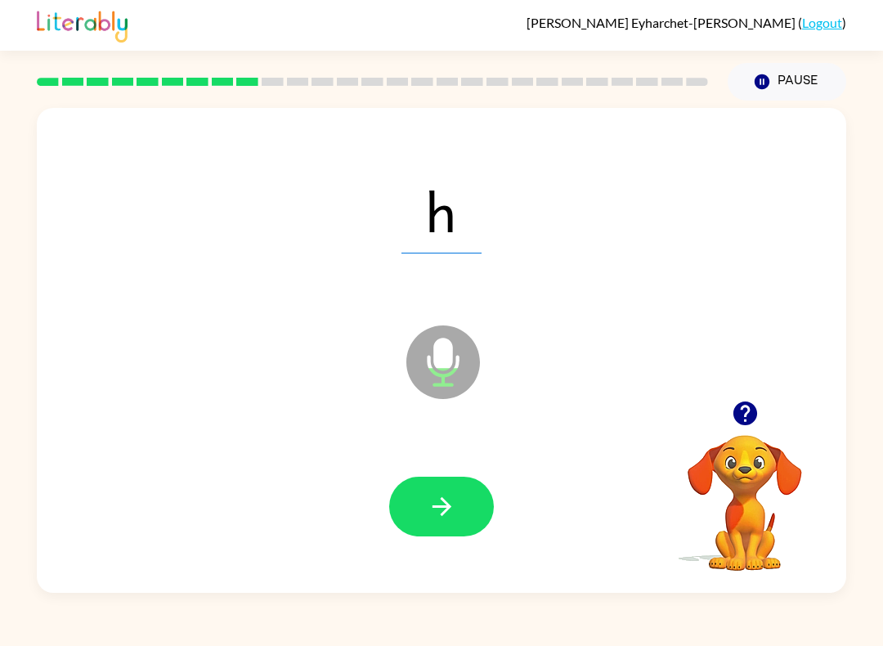
click at [438, 514] on icon "button" at bounding box center [441, 506] width 29 height 29
click at [436, 511] on icon "button" at bounding box center [441, 506] width 29 height 29
click at [417, 498] on button "button" at bounding box center [441, 506] width 105 height 60
click at [435, 503] on icon "button" at bounding box center [441, 506] width 29 height 29
click at [428, 508] on icon "button" at bounding box center [441, 506] width 29 height 29
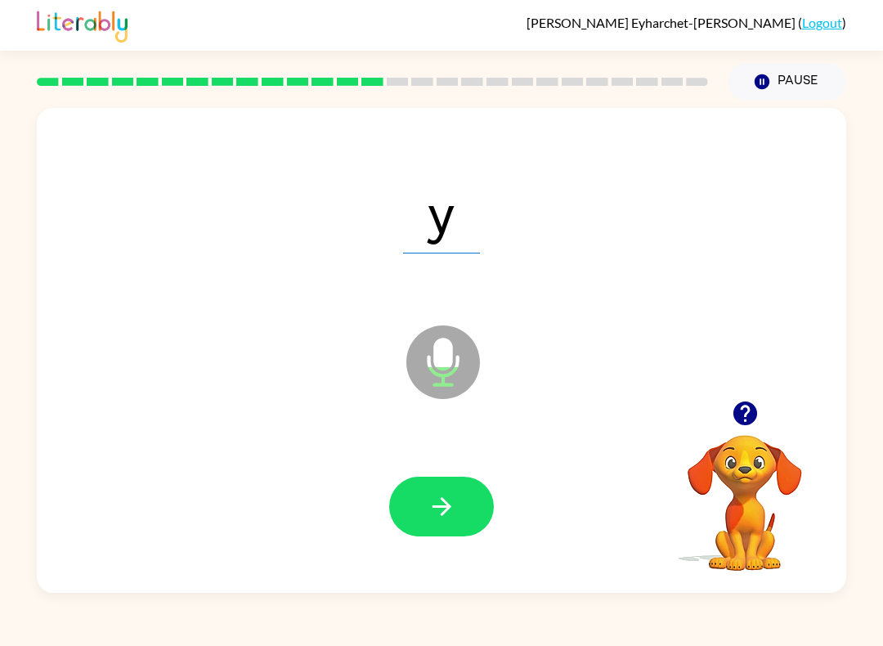
click at [420, 515] on button "button" at bounding box center [441, 506] width 105 height 60
click at [417, 512] on button "button" at bounding box center [441, 506] width 105 height 60
click at [427, 512] on icon "button" at bounding box center [441, 506] width 29 height 29
click at [420, 509] on button "button" at bounding box center [441, 506] width 105 height 60
click at [449, 498] on icon "button" at bounding box center [441, 506] width 29 height 29
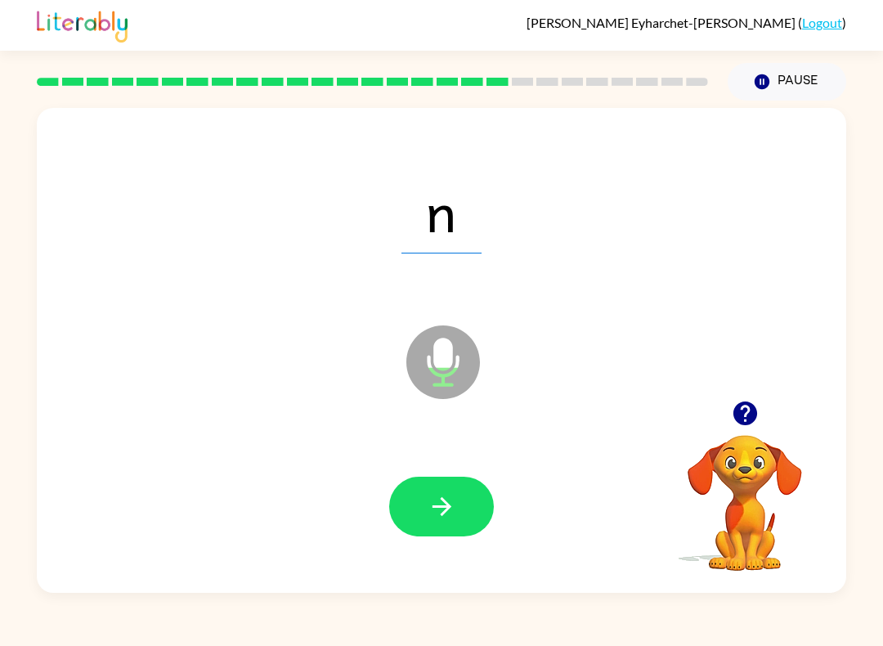
click at [426, 525] on button "button" at bounding box center [441, 506] width 105 height 60
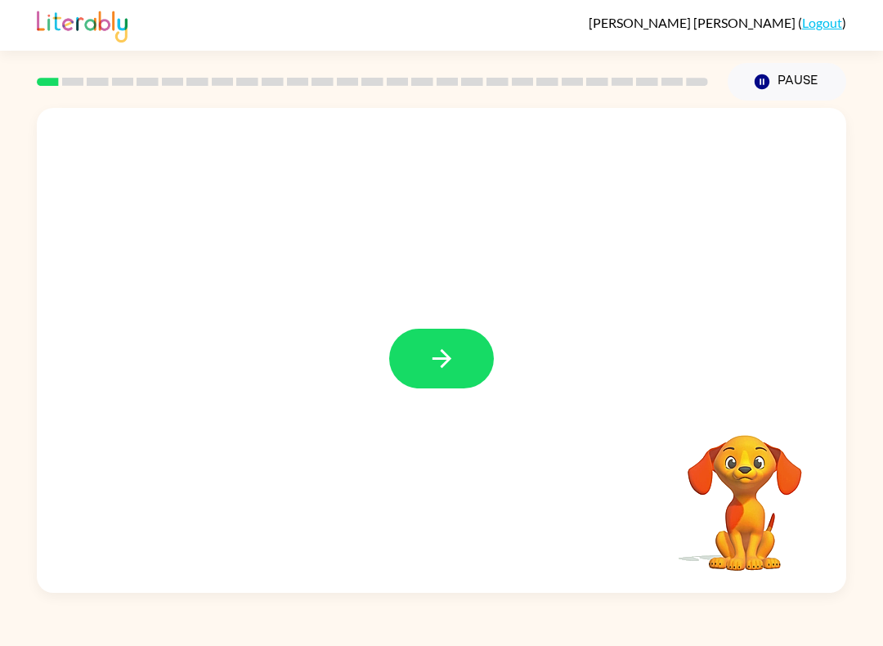
click at [429, 375] on button "button" at bounding box center [441, 358] width 105 height 60
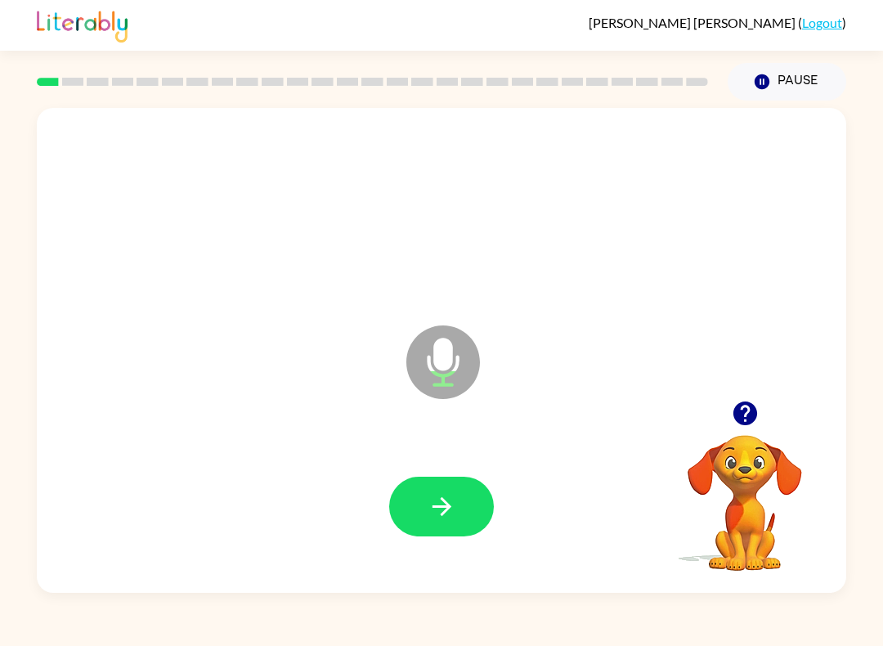
click at [431, 512] on icon "button" at bounding box center [441, 506] width 29 height 29
click at [447, 521] on icon "button" at bounding box center [441, 506] width 29 height 29
click at [454, 490] on button "button" at bounding box center [441, 506] width 105 height 60
click at [428, 508] on icon "button" at bounding box center [441, 506] width 29 height 29
click at [464, 525] on button "button" at bounding box center [441, 506] width 105 height 60
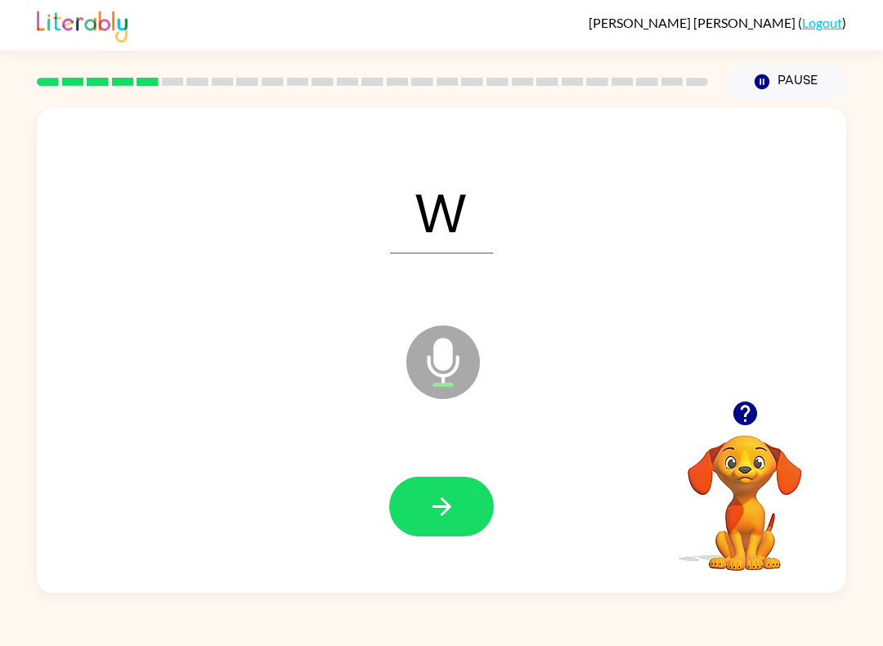
click at [401, 518] on button "button" at bounding box center [441, 506] width 105 height 60
click at [471, 511] on button "button" at bounding box center [441, 506] width 105 height 60
click at [435, 534] on button "button" at bounding box center [441, 506] width 105 height 60
click at [420, 499] on button "button" at bounding box center [441, 506] width 105 height 60
click at [453, 526] on button "button" at bounding box center [441, 506] width 105 height 60
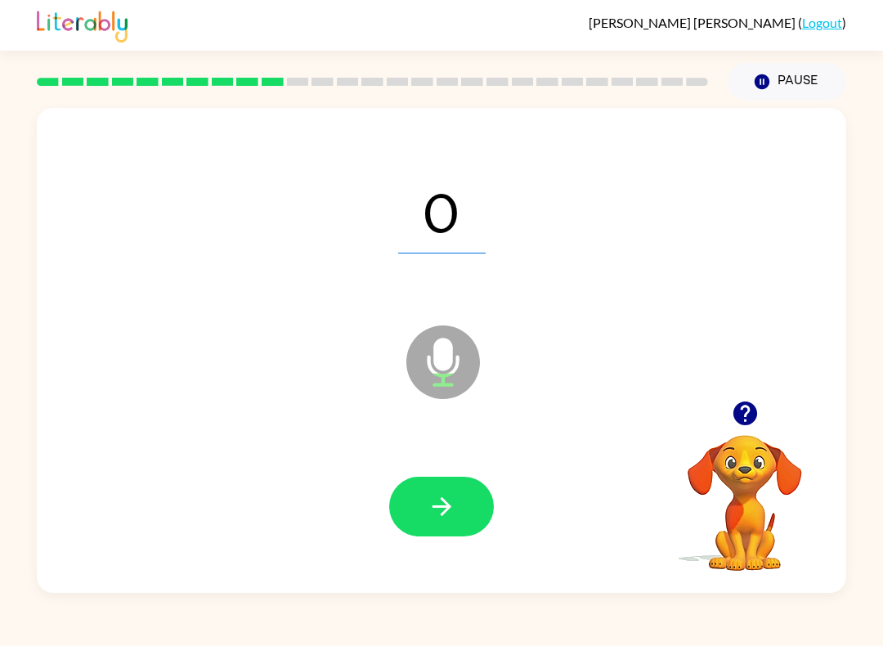
click at [453, 526] on button "button" at bounding box center [441, 506] width 105 height 60
click at [388, 632] on div "[PERSON_NAME] ( Logout ) Pause Pause O Microphone The Microphone is here when i…" at bounding box center [441, 323] width 883 height 646
click at [443, 484] on button "button" at bounding box center [441, 506] width 105 height 60
click at [426, 534] on button "button" at bounding box center [441, 506] width 105 height 60
click at [468, 534] on button "button" at bounding box center [441, 506] width 105 height 60
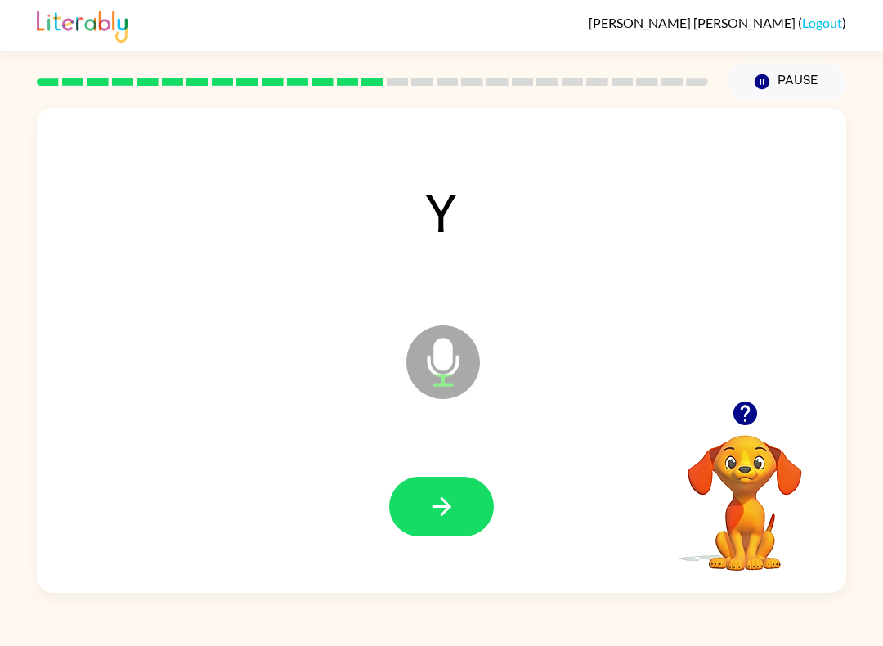
click at [490, 518] on button "button" at bounding box center [441, 506] width 105 height 60
click at [468, 531] on button "button" at bounding box center [441, 506] width 105 height 60
click at [467, 505] on button "button" at bounding box center [441, 506] width 105 height 60
click at [464, 507] on button "button" at bounding box center [441, 506] width 105 height 60
click at [455, 522] on button "button" at bounding box center [441, 506] width 105 height 60
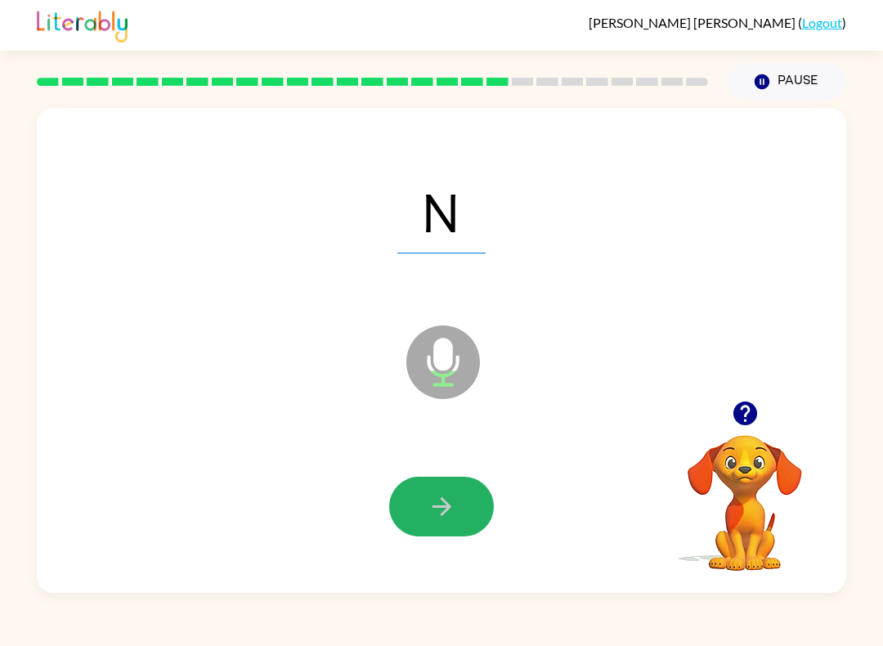
click at [463, 518] on button "button" at bounding box center [441, 506] width 105 height 60
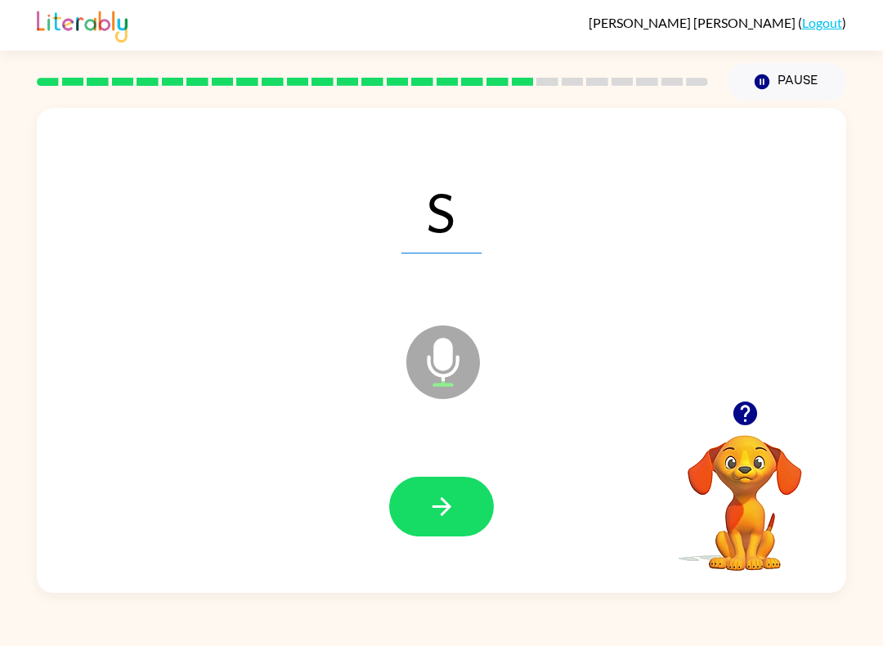
click at [485, 518] on button "button" at bounding box center [441, 506] width 105 height 60
click at [458, 486] on button "button" at bounding box center [441, 506] width 105 height 60
click at [435, 512] on icon "button" at bounding box center [441, 506] width 29 height 29
click at [444, 479] on button "button" at bounding box center [441, 506] width 105 height 60
click at [456, 497] on button "button" at bounding box center [441, 506] width 105 height 60
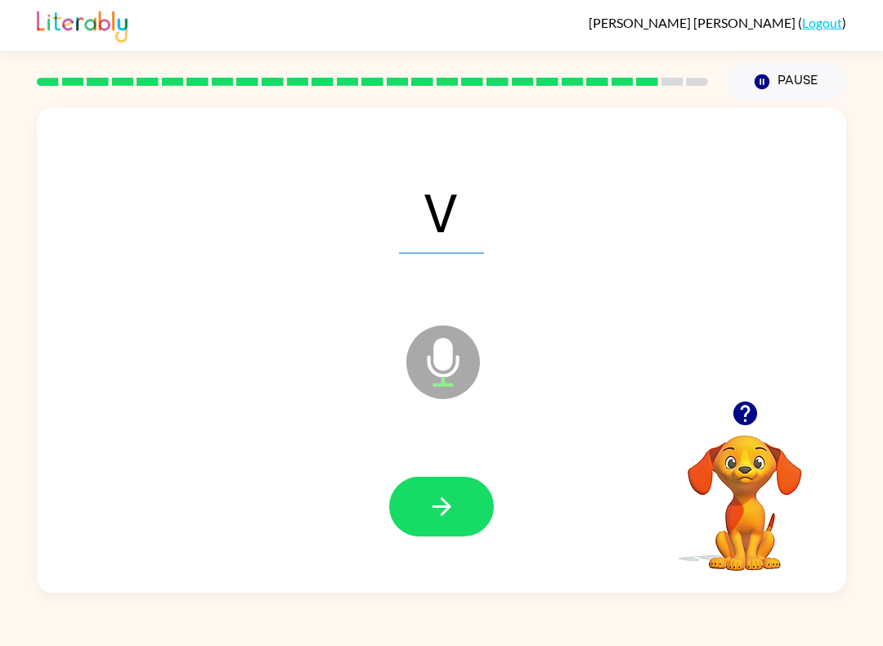
click at [440, 517] on icon "button" at bounding box center [441, 506] width 29 height 29
click at [487, 500] on button "button" at bounding box center [441, 506] width 105 height 60
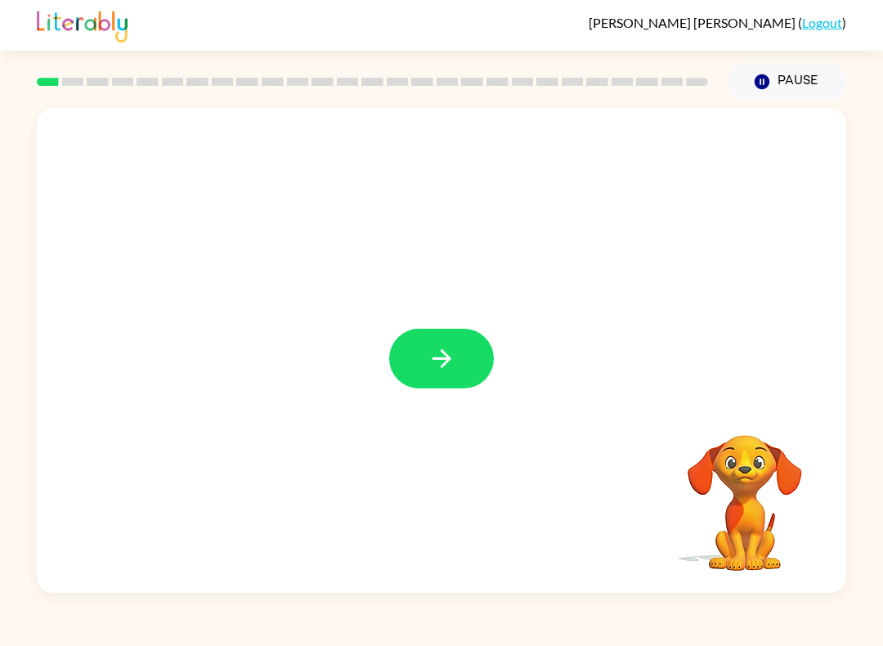
click at [460, 365] on button "button" at bounding box center [441, 358] width 105 height 60
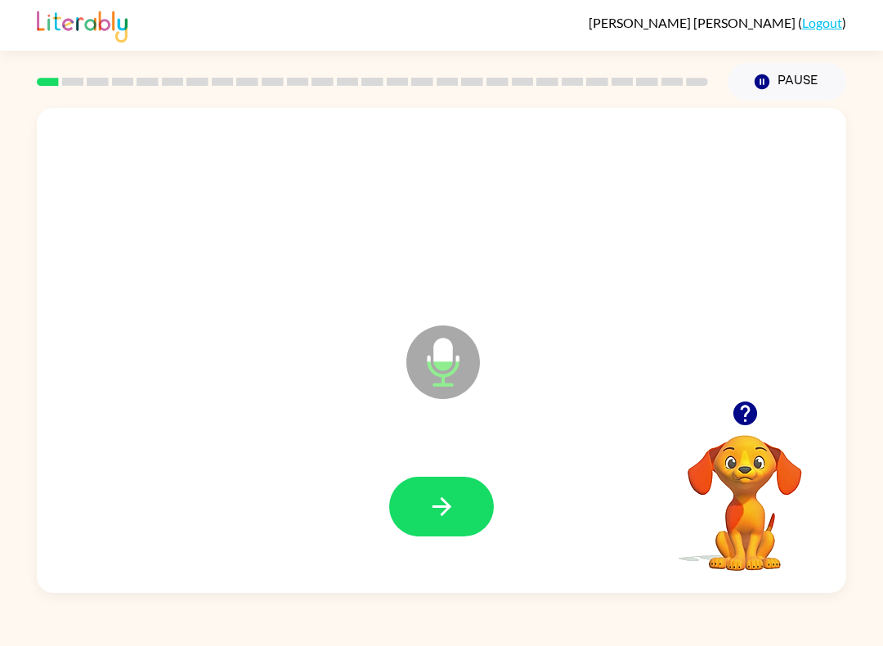
click at [440, 501] on icon "button" at bounding box center [441, 506] width 29 height 29
click at [407, 482] on button "button" at bounding box center [441, 506] width 105 height 60
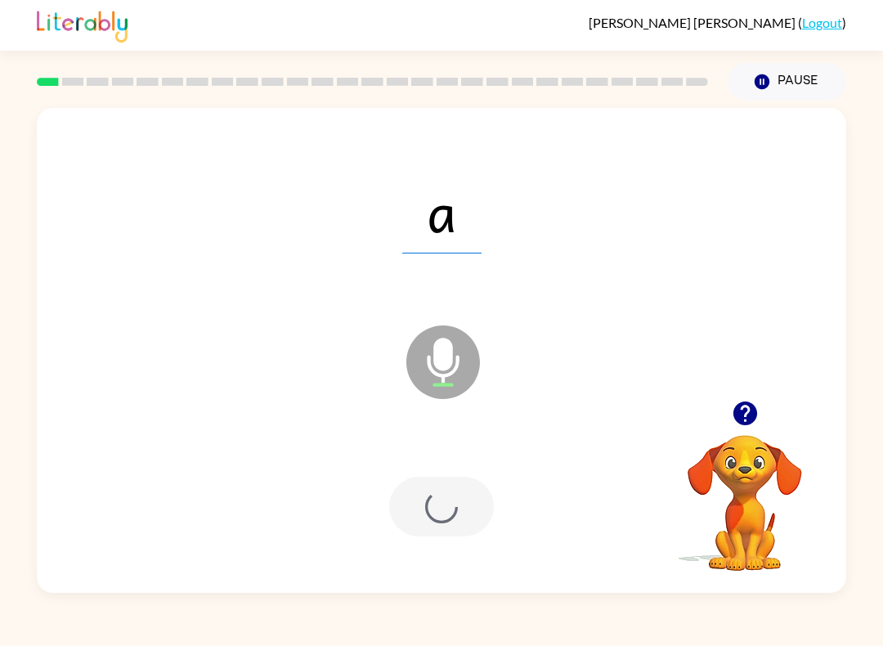
click at [419, 521] on div at bounding box center [441, 506] width 105 height 60
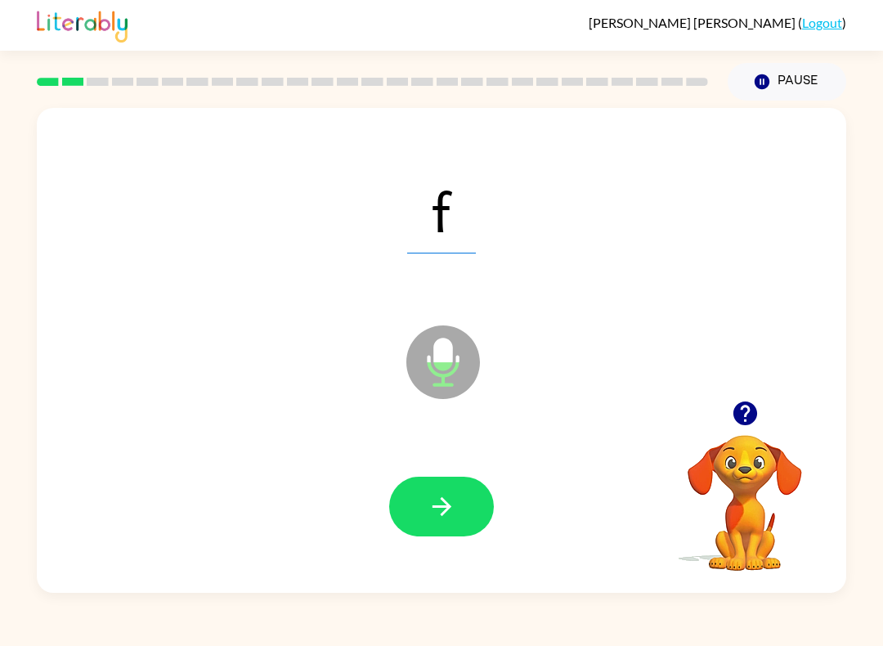
click at [391, 513] on button "button" at bounding box center [441, 506] width 105 height 60
click at [450, 512] on icon "button" at bounding box center [441, 506] width 29 height 29
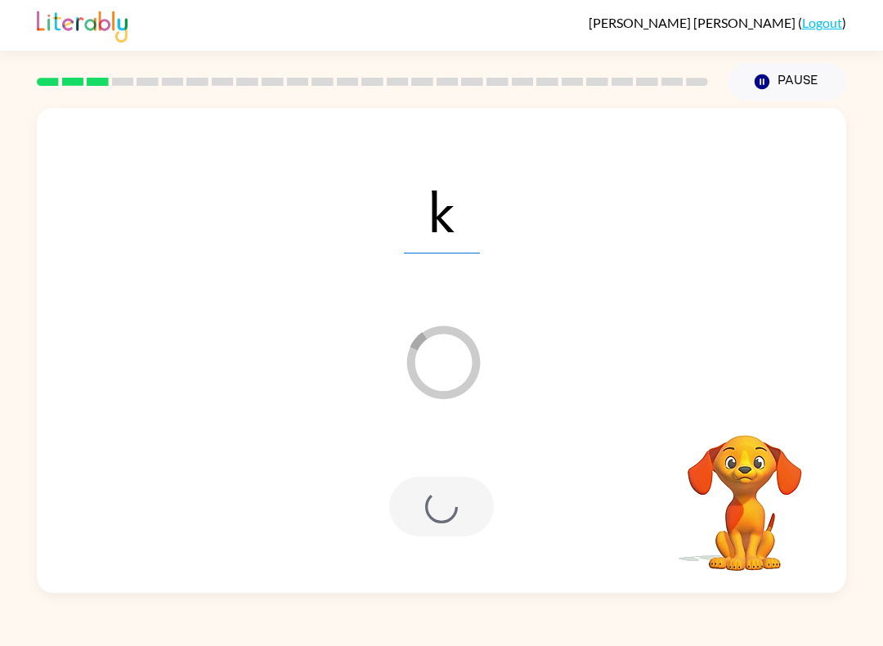
click at [490, 486] on div at bounding box center [441, 506] width 105 height 60
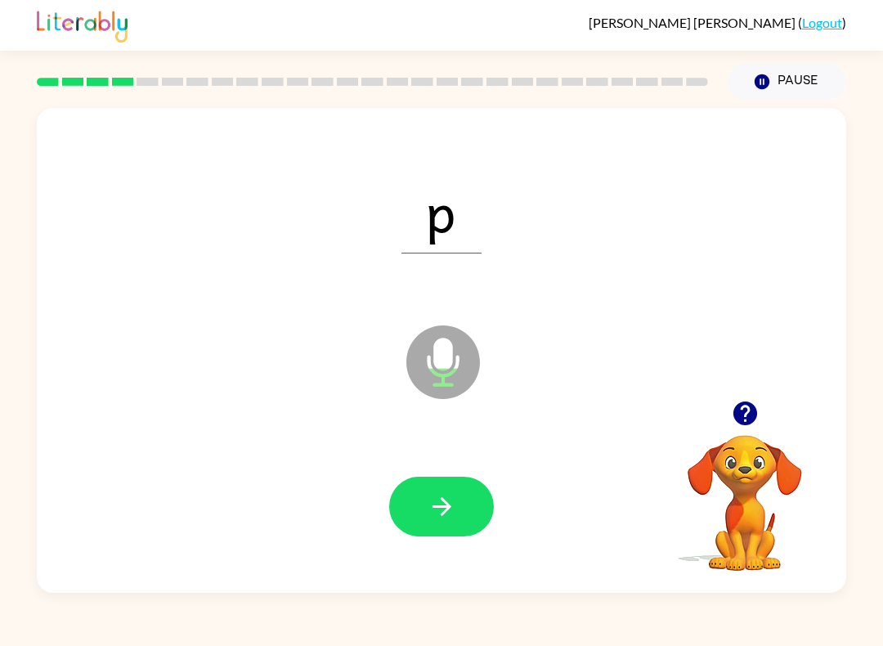
click at [439, 508] on icon "button" at bounding box center [441, 506] width 29 height 29
click at [466, 529] on button "button" at bounding box center [441, 506] width 105 height 60
click at [458, 509] on button "button" at bounding box center [441, 506] width 105 height 60
click at [458, 508] on button "button" at bounding box center [441, 506] width 105 height 60
click at [452, 525] on button "button" at bounding box center [441, 506] width 105 height 60
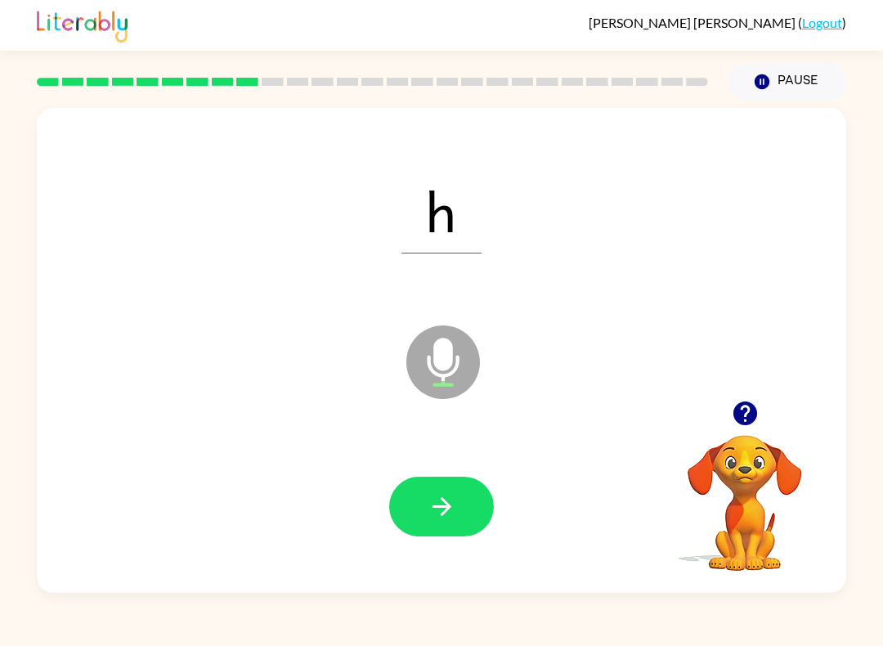
click at [458, 521] on button "button" at bounding box center [441, 506] width 105 height 60
click at [476, 530] on button "button" at bounding box center [441, 506] width 105 height 60
click at [470, 518] on button "button" at bounding box center [441, 506] width 105 height 60
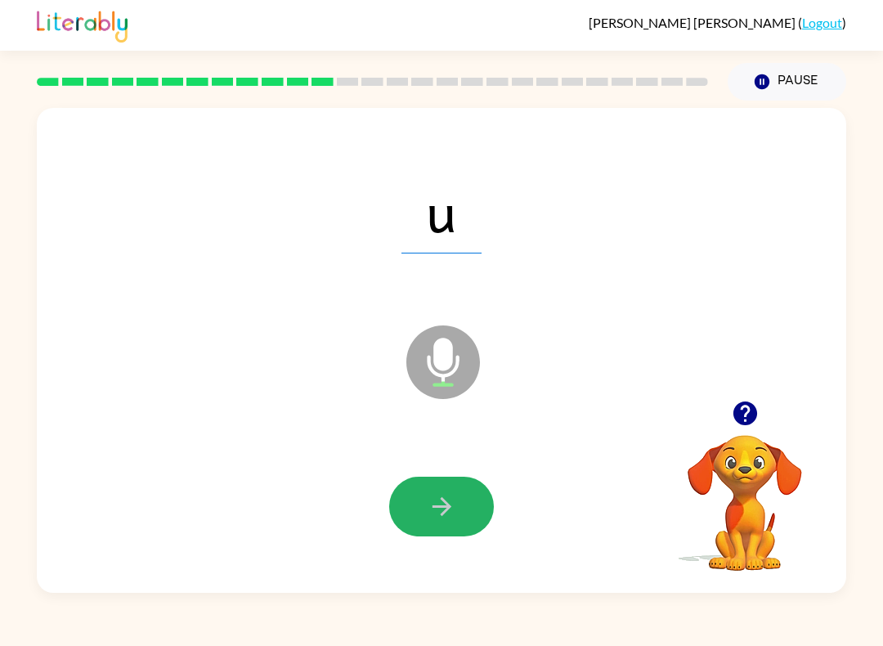
click at [468, 485] on button "button" at bounding box center [441, 506] width 105 height 60
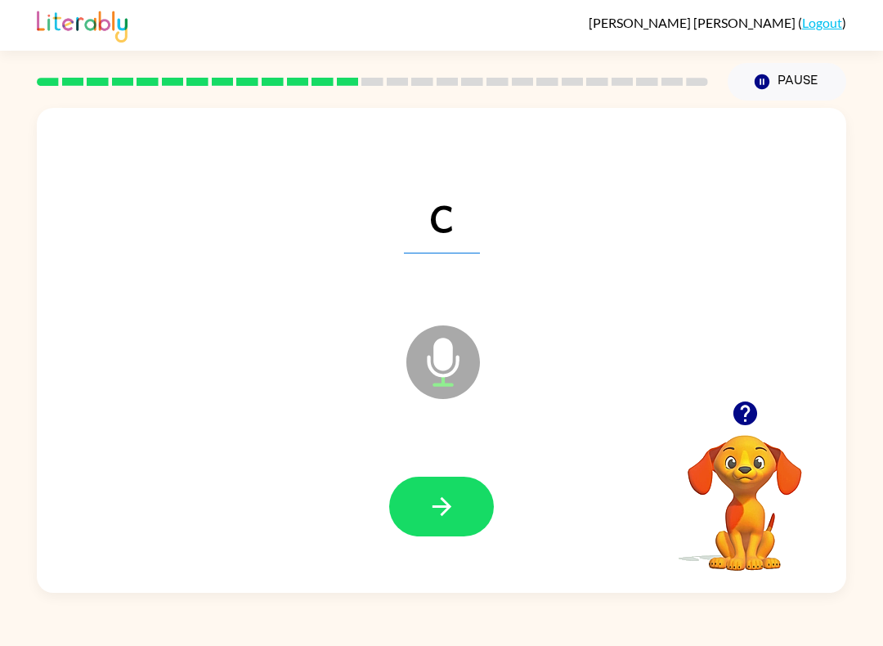
click at [456, 525] on button "button" at bounding box center [441, 506] width 105 height 60
click at [454, 513] on icon "button" at bounding box center [441, 506] width 29 height 29
click at [443, 500] on icon "button" at bounding box center [440, 506] width 19 height 19
click at [499, 498] on div at bounding box center [441, 506] width 776 height 140
click at [445, 510] on icon "button" at bounding box center [440, 506] width 19 height 19
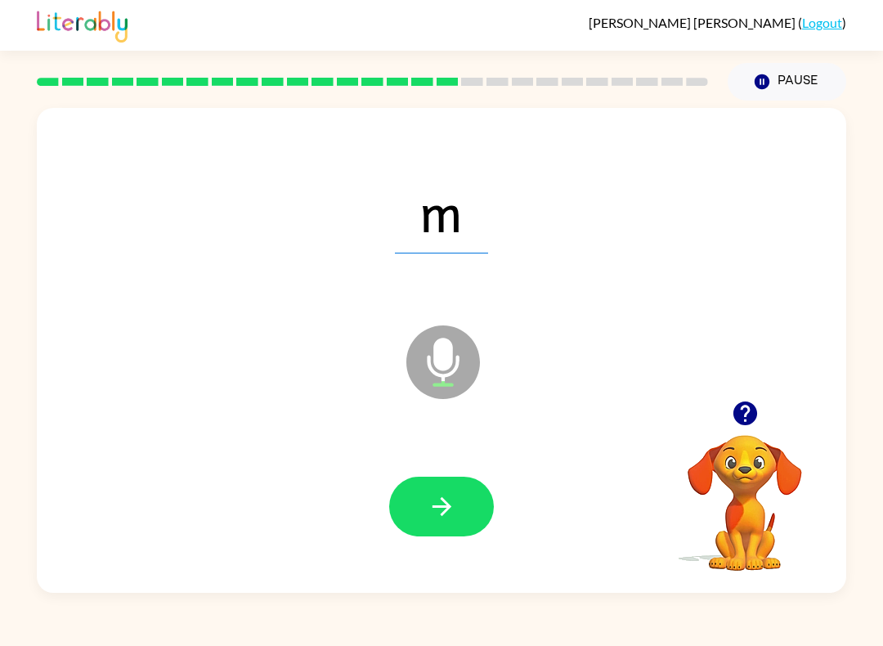
click at [439, 504] on icon "button" at bounding box center [441, 506] width 29 height 29
click at [445, 521] on button "button" at bounding box center [441, 506] width 105 height 60
click at [465, 487] on button "button" at bounding box center [441, 506] width 105 height 60
click at [453, 503] on icon "button" at bounding box center [441, 506] width 29 height 29
click at [440, 509] on icon "button" at bounding box center [441, 506] width 29 height 29
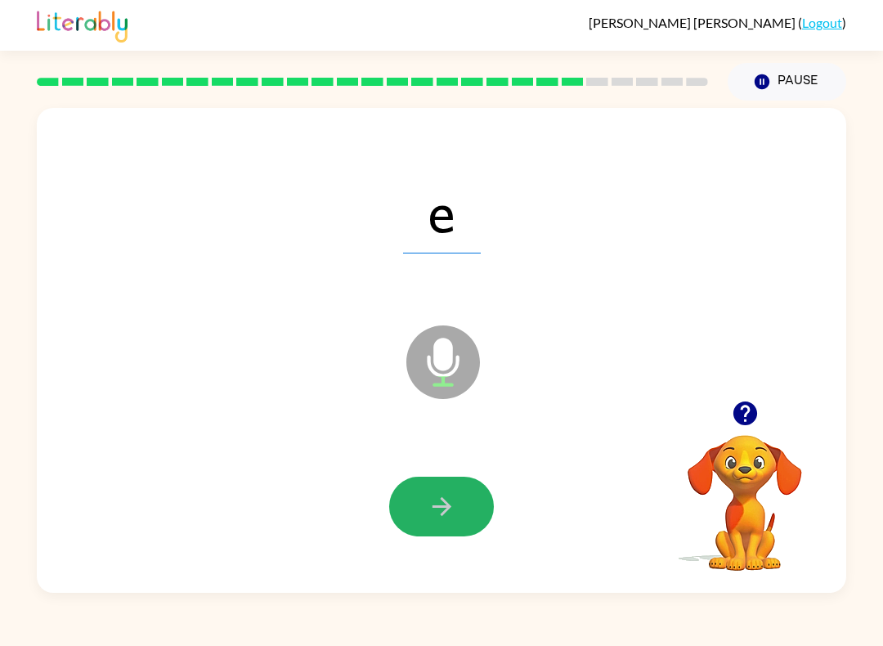
click at [445, 485] on button "button" at bounding box center [441, 506] width 105 height 60
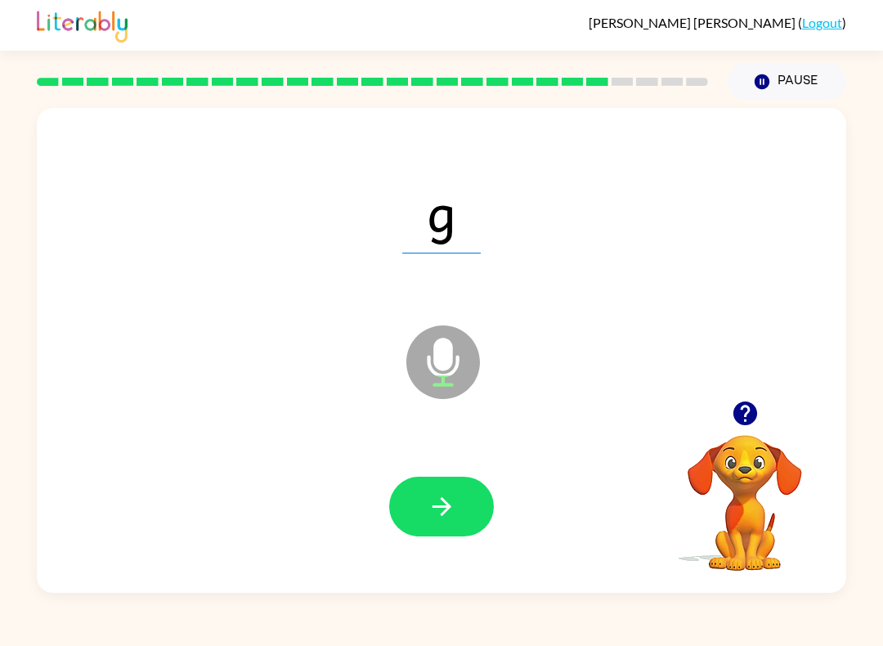
click at [431, 507] on icon "button" at bounding box center [441, 506] width 29 height 29
click at [439, 503] on icon "button" at bounding box center [441, 506] width 29 height 29
click at [418, 482] on button "button" at bounding box center [441, 506] width 105 height 60
click at [430, 511] on icon "button" at bounding box center [441, 506] width 29 height 29
